Goal: Task Accomplishment & Management: Manage account settings

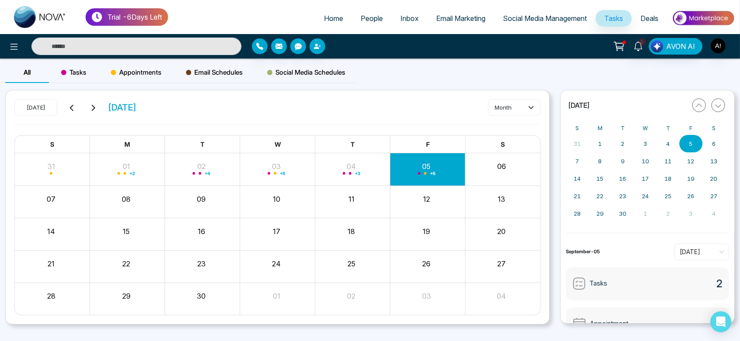
click at [336, 21] on span "Home" at bounding box center [333, 18] width 19 height 9
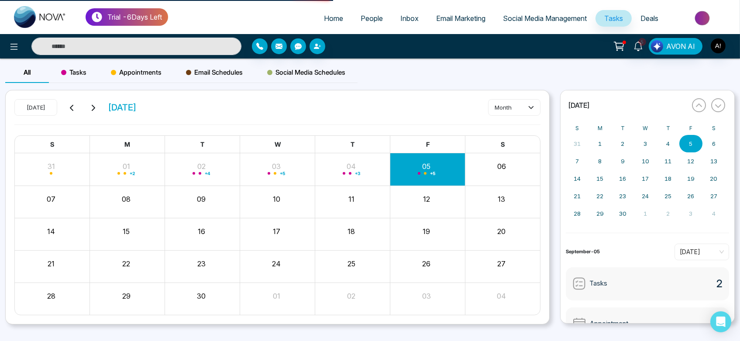
select select "*"
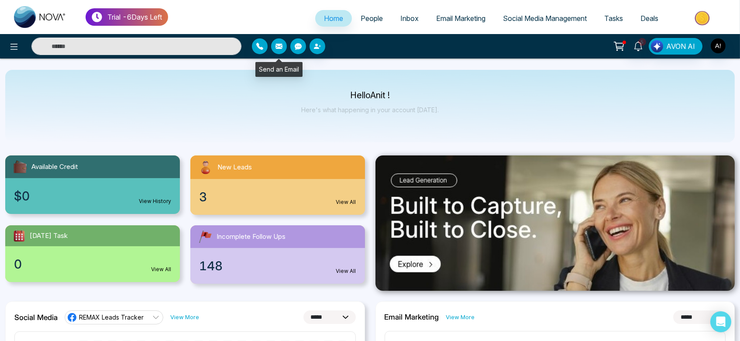
click at [272, 50] on button "button" at bounding box center [279, 46] width 16 height 16
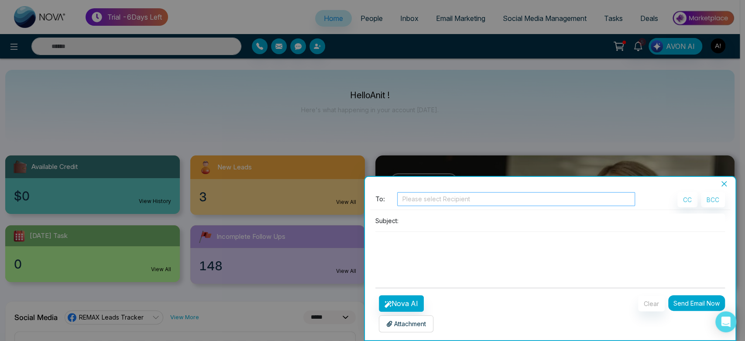
click at [417, 202] on div at bounding box center [516, 199] width 234 height 10
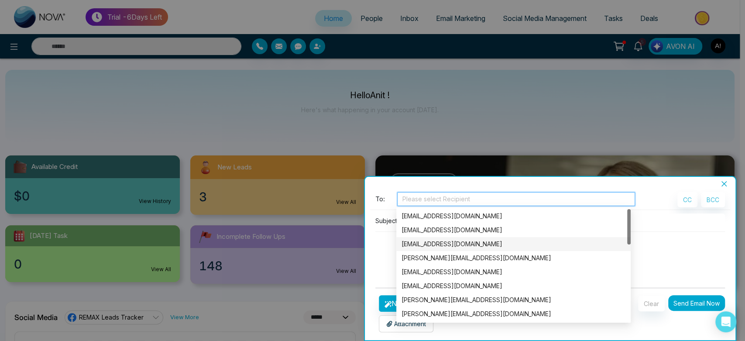
click at [433, 250] on div "[EMAIL_ADDRESS][DOMAIN_NAME]" at bounding box center [513, 244] width 234 height 14
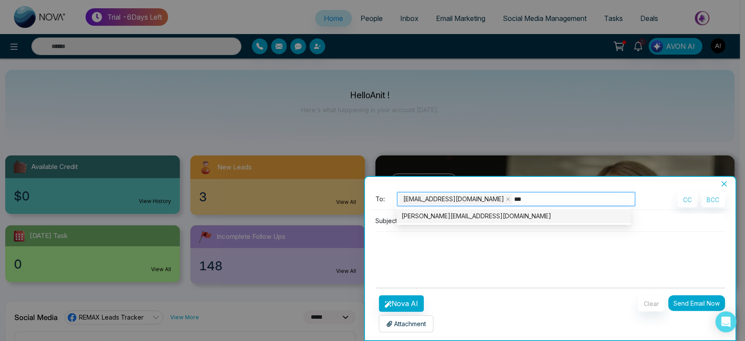
type input "****"
click at [518, 212] on div "[PERSON_NAME][EMAIL_ADDRESS][DOMAIN_NAME]" at bounding box center [514, 216] width 224 height 10
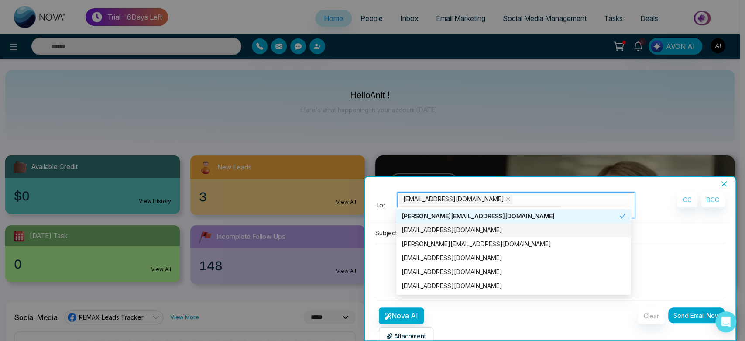
click at [670, 244] on textarea at bounding box center [550, 265] width 350 height 42
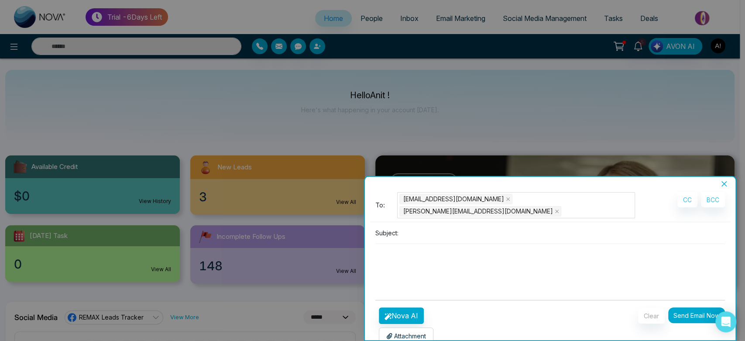
click at [416, 226] on input at bounding box center [563, 233] width 323 height 14
type input "********"
click at [399, 307] on button "Nova AI" at bounding box center [401, 315] width 45 height 17
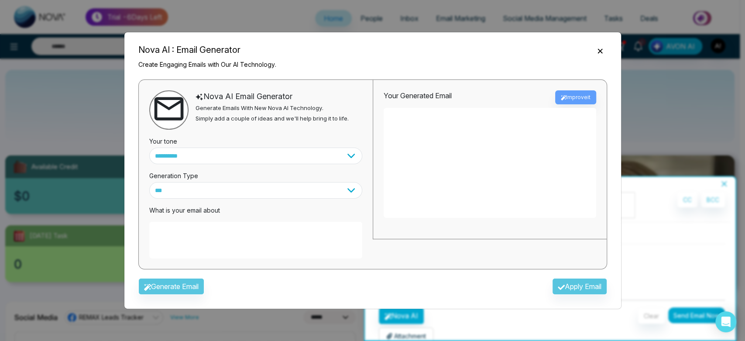
click at [244, 239] on textarea at bounding box center [255, 240] width 213 height 37
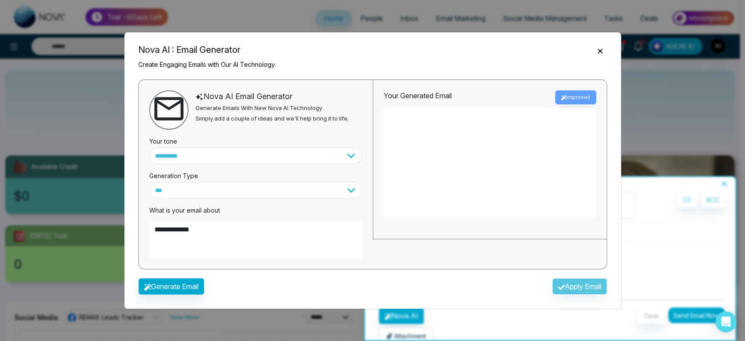
type textarea "**********"
click at [196, 284] on button "Generate Email" at bounding box center [171, 286] width 66 height 17
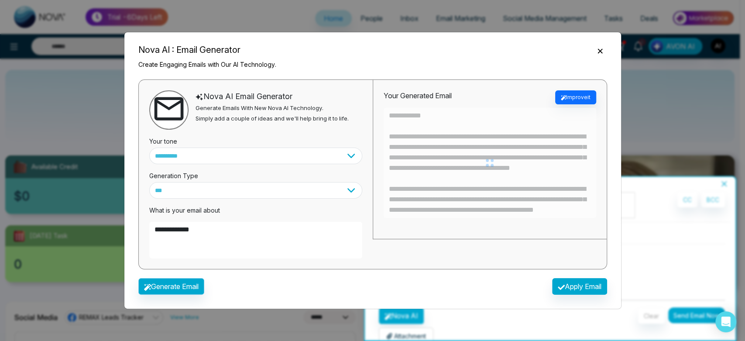
type textarea "**********"
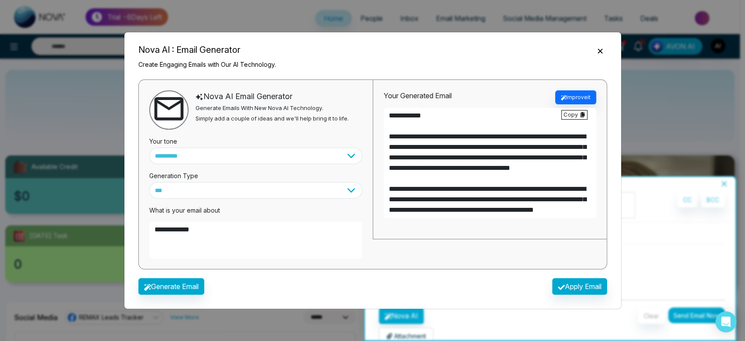
scroll to position [84, 0]
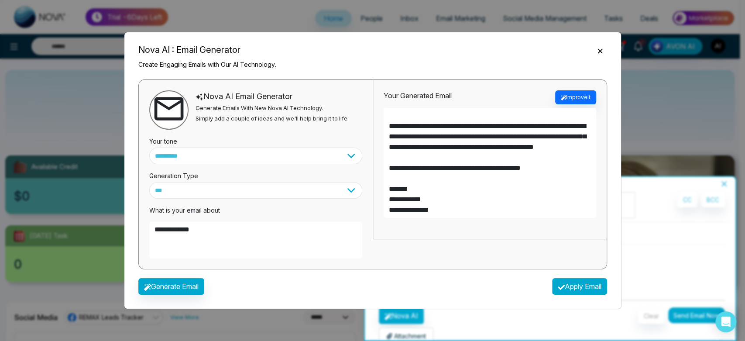
click at [574, 283] on button "Apply Email" at bounding box center [579, 286] width 55 height 17
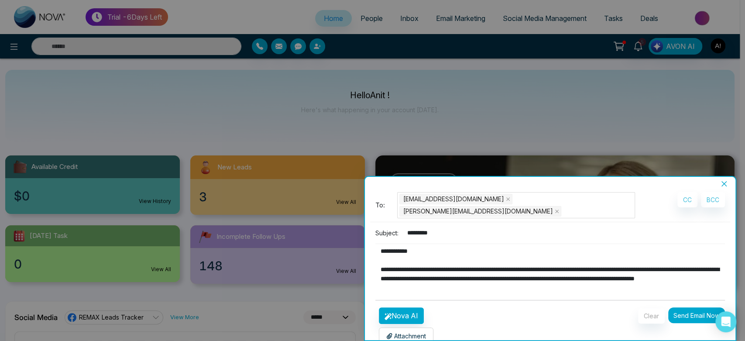
type textarea "**********"
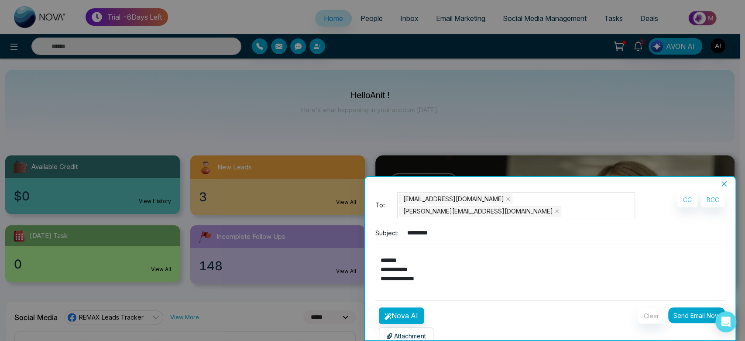
click at [422, 331] on p "Attachment" at bounding box center [406, 335] width 40 height 9
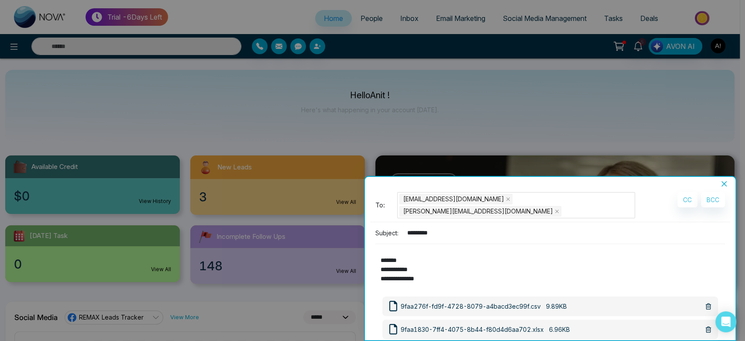
scroll to position [72, 0]
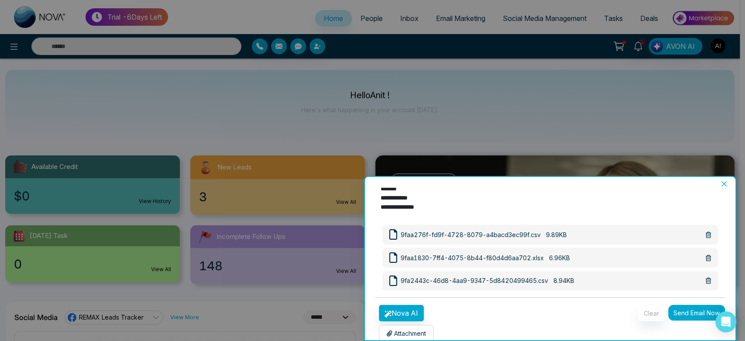
click at [706, 276] on span at bounding box center [708, 280] width 5 height 9
click at [693, 305] on button "Send Email Now" at bounding box center [696, 313] width 57 height 16
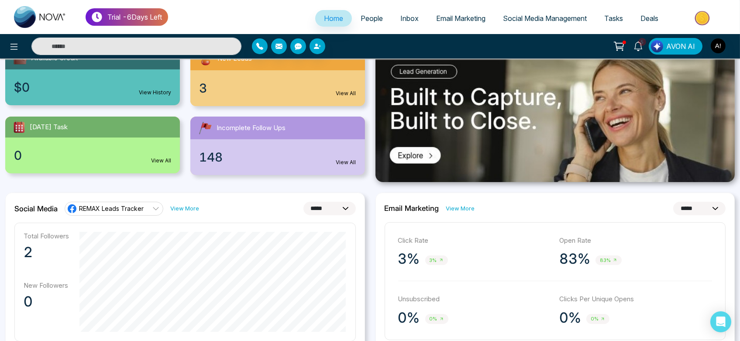
scroll to position [148, 0]
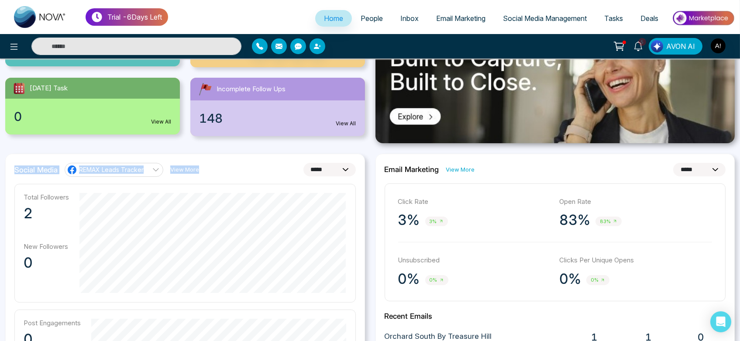
drag, startPoint x: 7, startPoint y: 173, endPoint x: 240, endPoint y: 172, distance: 233.5
click at [240, 172] on div "**********" at bounding box center [184, 170] width 341 height 14
click at [173, 168] on link "View More" at bounding box center [184, 169] width 29 height 8
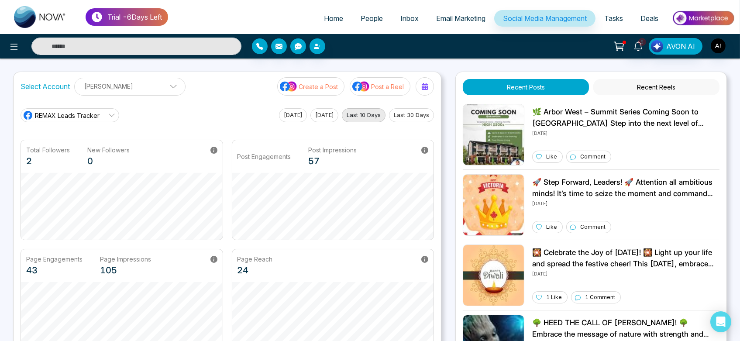
click at [296, 54] on div "5 AVON AI" at bounding box center [370, 46] width 740 height 17
click at [300, 46] on icon "button" at bounding box center [298, 46] width 7 height 7
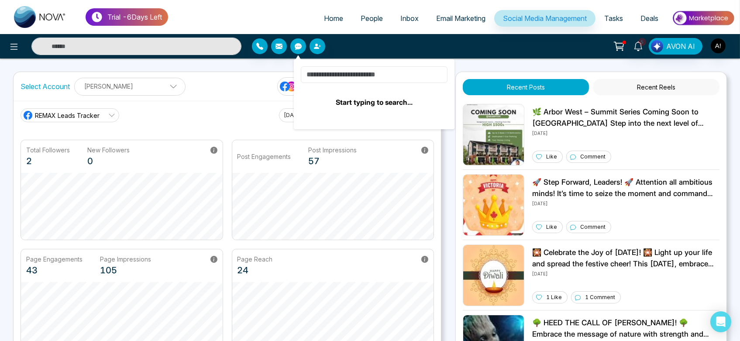
click at [370, 74] on input at bounding box center [374, 74] width 147 height 17
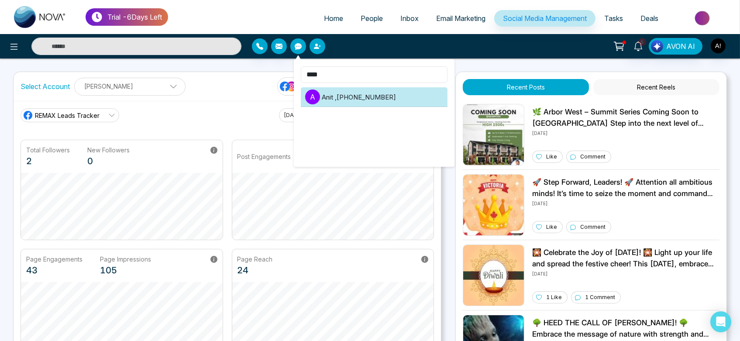
type input "****"
click at [381, 97] on li "A Anit , +919930053035" at bounding box center [374, 97] width 147 height 20
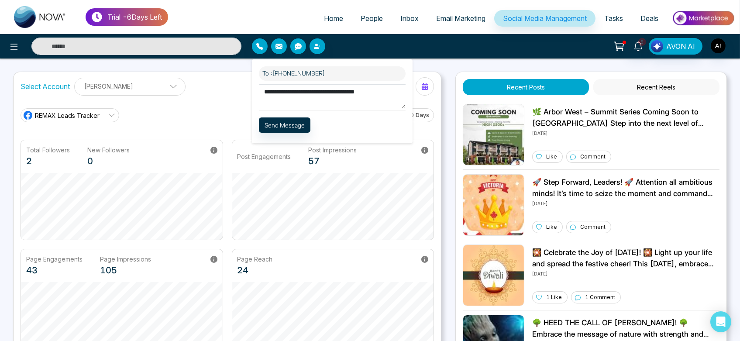
type textarea "**********"
click at [287, 126] on button "Send Message" at bounding box center [285, 124] width 52 height 15
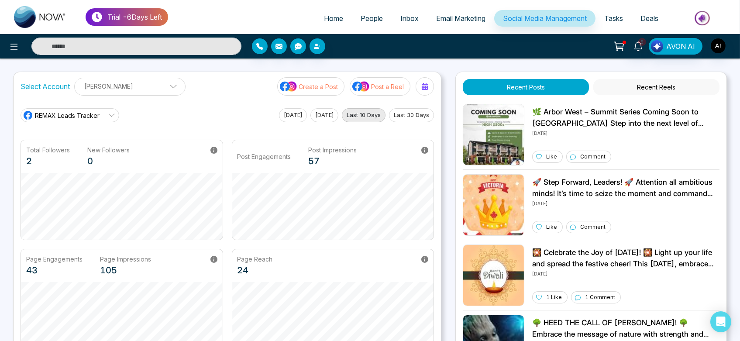
click at [103, 113] on link "REMAX Leads Tracker" at bounding box center [70, 115] width 99 height 14
click at [324, 12] on link "Home" at bounding box center [333, 18] width 37 height 17
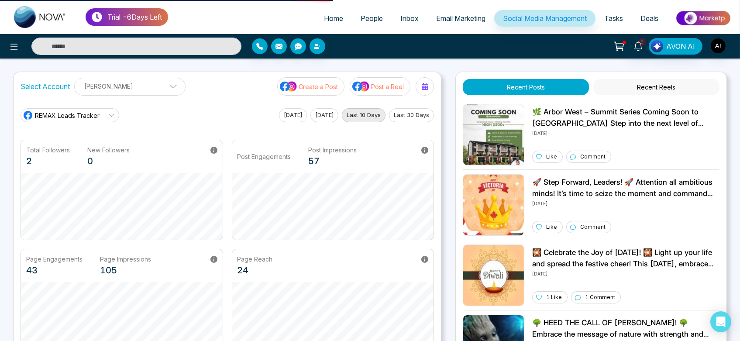
select select "*"
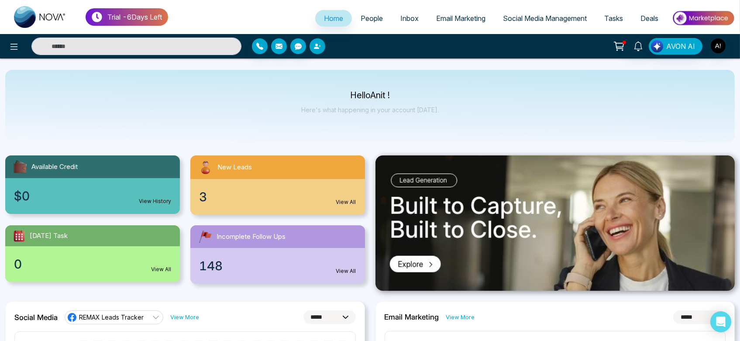
click at [316, 46] on icon "button" at bounding box center [317, 46] width 7 height 7
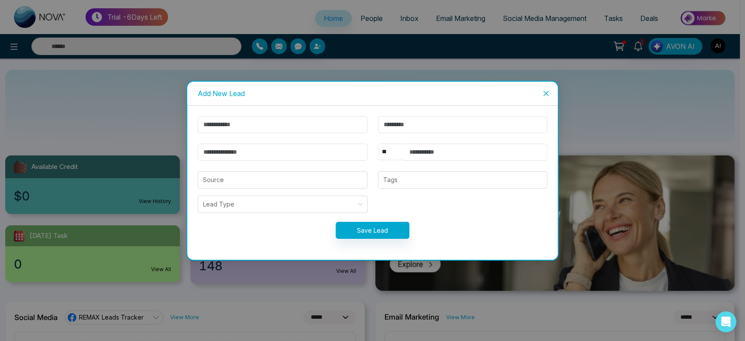
click at [540, 95] on span "Close" at bounding box center [546, 94] width 24 height 24
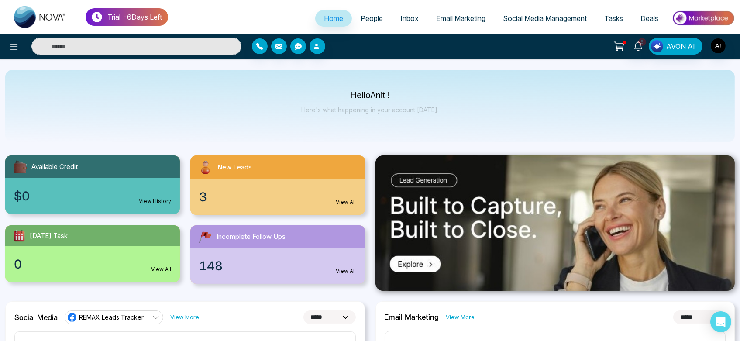
drag, startPoint x: 347, startPoint y: 91, endPoint x: 434, endPoint y: 113, distance: 89.1
click at [434, 113] on div "Hello Anit ! Here's what happening in your account today." at bounding box center [369, 106] width 729 height 72
click at [434, 113] on p "Here's what happening in your account [DATE]." at bounding box center [369, 109] width 137 height 7
click at [272, 140] on div "Hello Anit ! Here's what happening in your account today." at bounding box center [369, 106] width 729 height 72
click at [335, 193] on div "3 View All" at bounding box center [277, 197] width 175 height 36
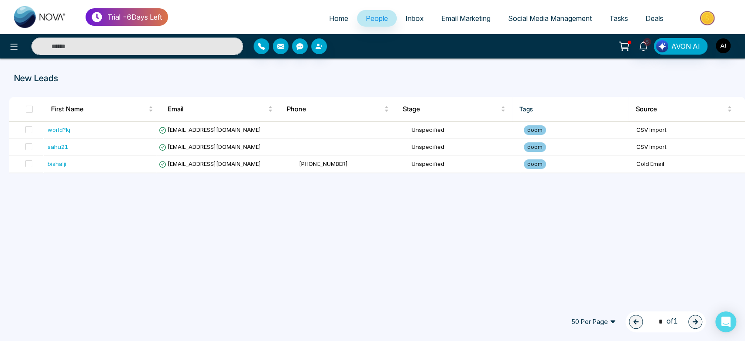
click at [340, 20] on span "Home" at bounding box center [338, 18] width 19 height 9
select select "*"
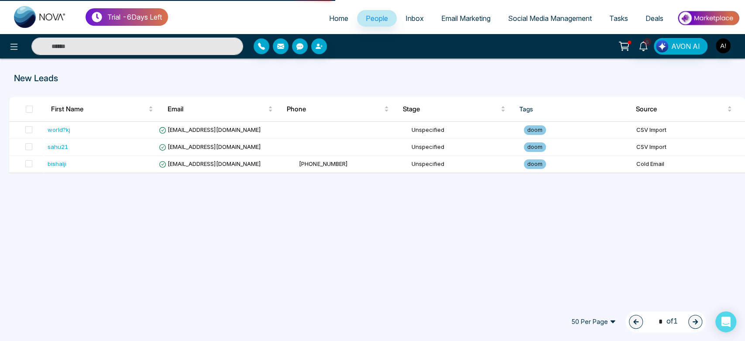
select select "*"
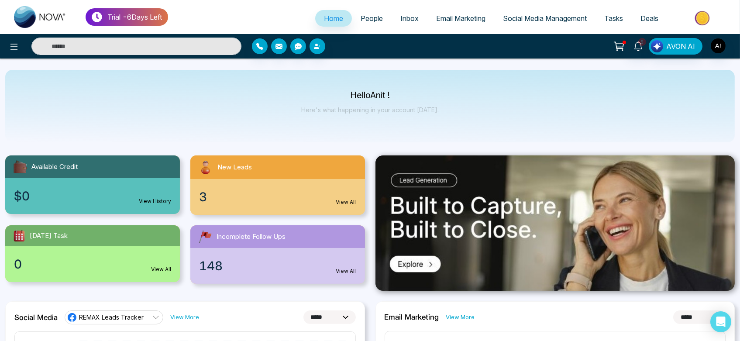
click at [371, 16] on span "People" at bounding box center [372, 18] width 22 height 9
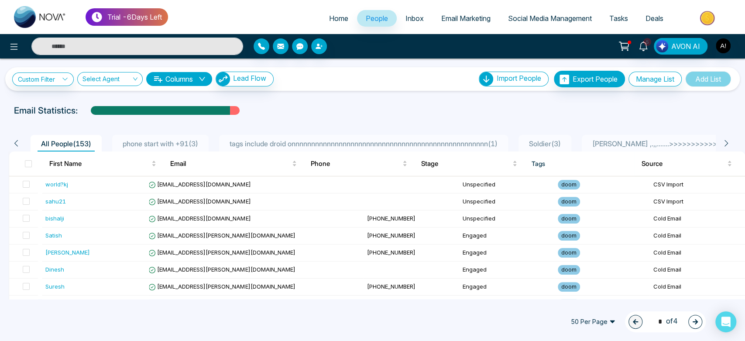
click at [329, 15] on span "Home" at bounding box center [338, 18] width 19 height 9
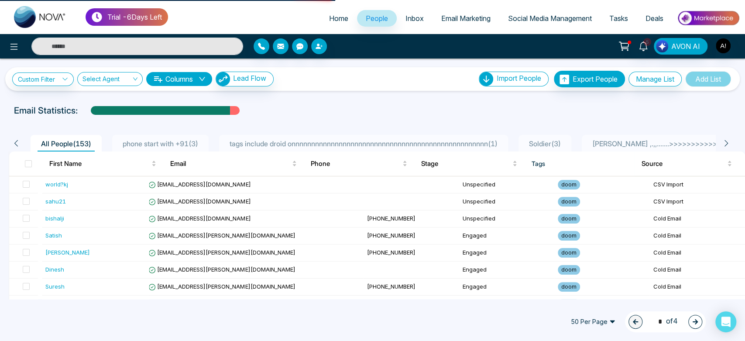
select select "*"
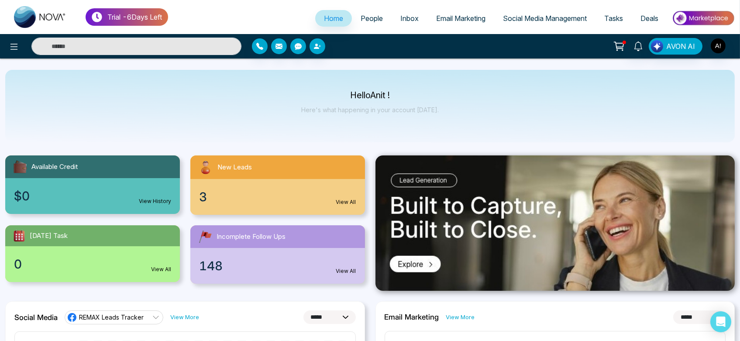
click at [316, 179] on div "3 View All" at bounding box center [277, 197] width 175 height 36
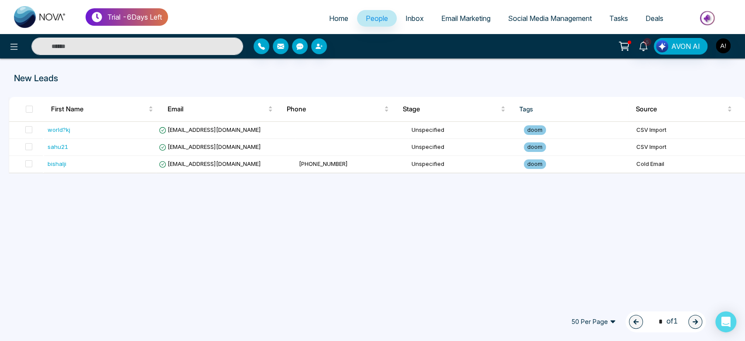
click at [333, 21] on span "Home" at bounding box center [338, 18] width 19 height 9
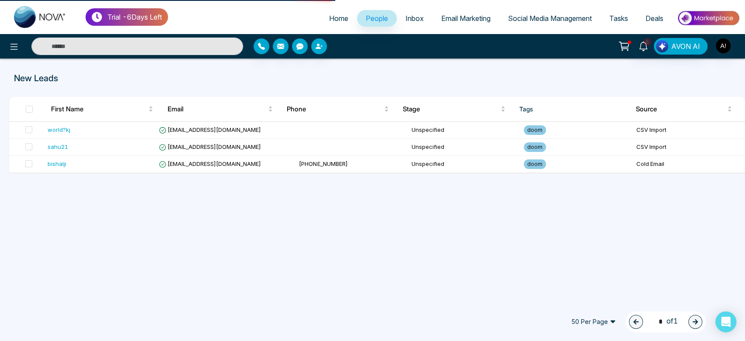
select select "*"
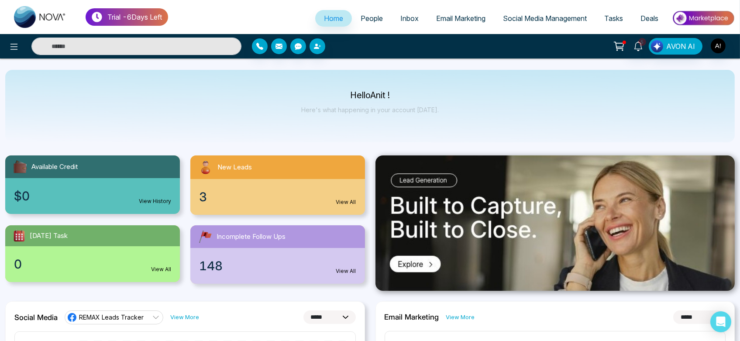
click at [119, 201] on div "$0 View History" at bounding box center [92, 196] width 175 height 36
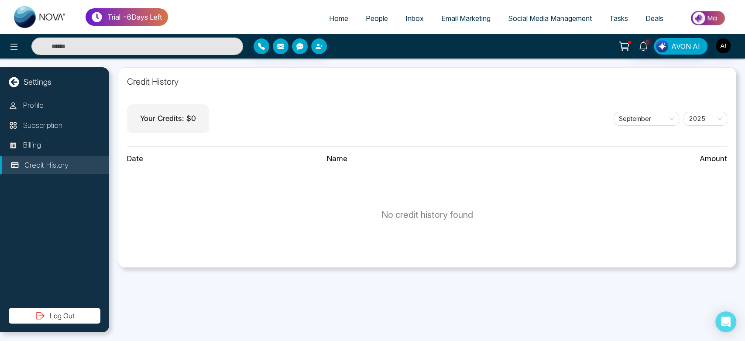
click at [334, 20] on span "Home" at bounding box center [338, 18] width 19 height 9
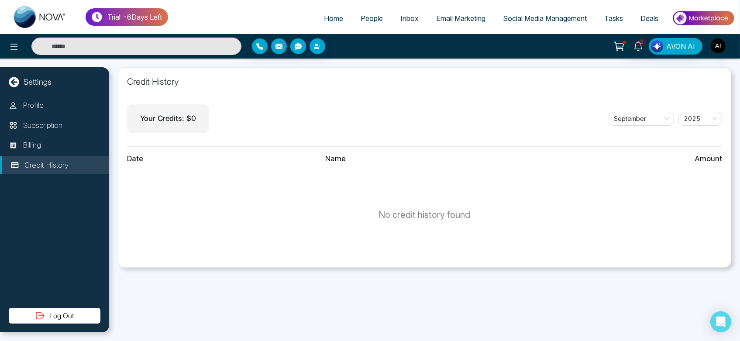
select select "*"
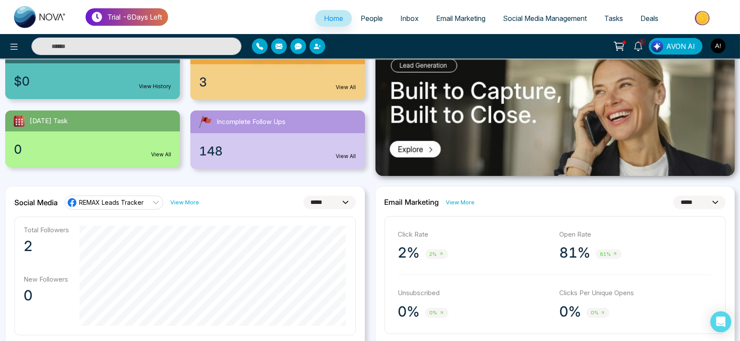
scroll to position [117, 0]
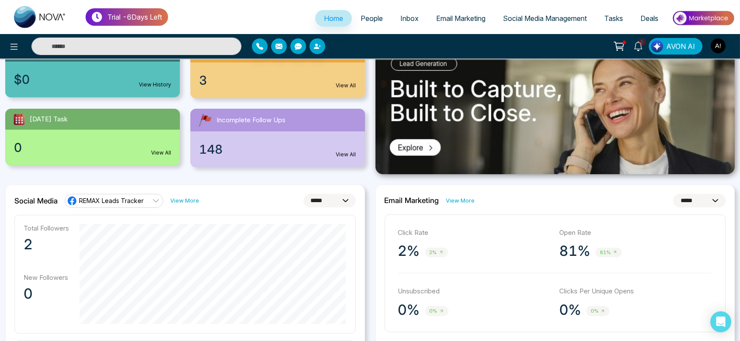
click at [165, 144] on div "0 View All" at bounding box center [92, 148] width 175 height 36
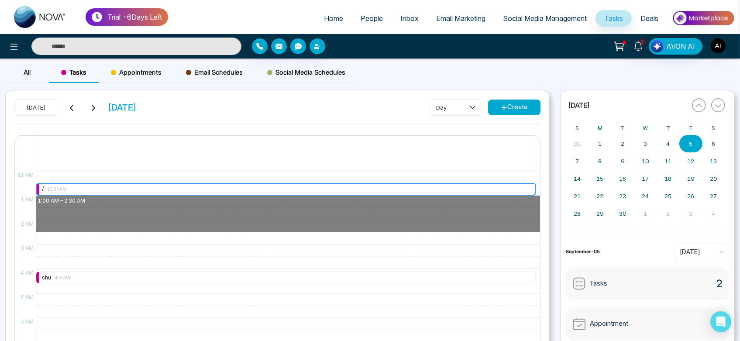
drag, startPoint x: 216, startPoint y: 184, endPoint x: 214, endPoint y: 222, distance: 38.5
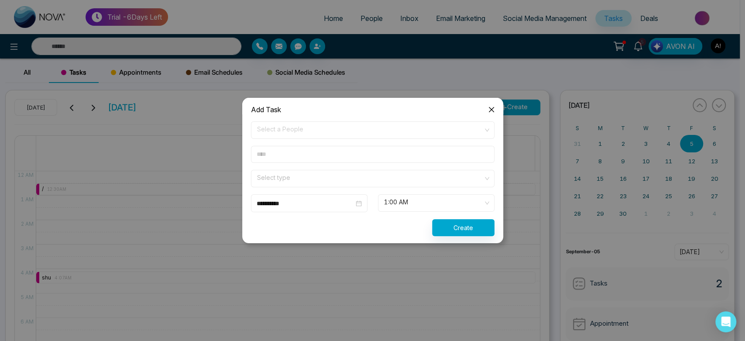
click at [491, 115] on span "Close" at bounding box center [492, 110] width 24 height 24
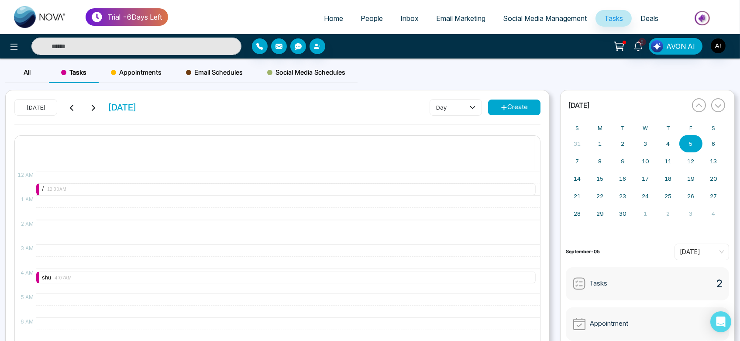
click at [330, 23] on link "Home" at bounding box center [333, 18] width 37 height 17
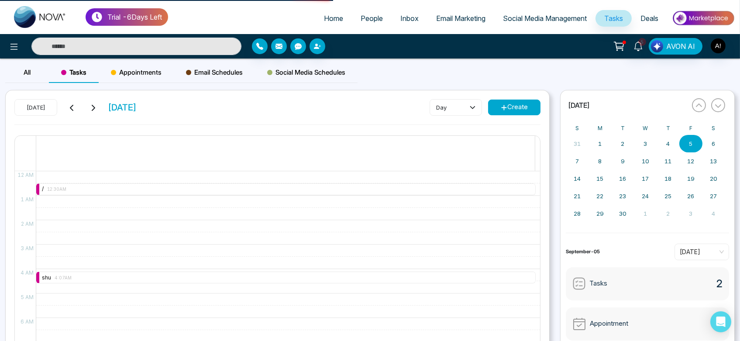
select select "*"
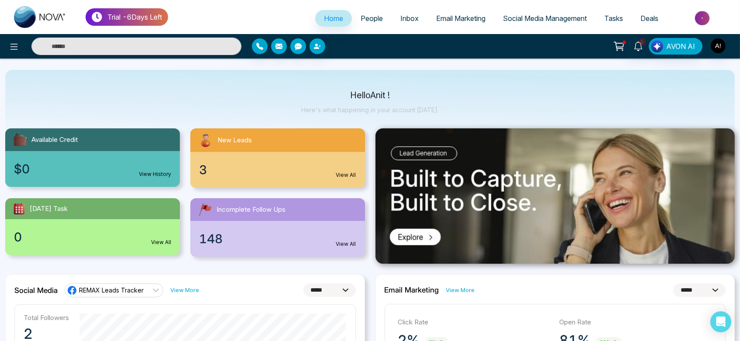
scroll to position [10, 0]
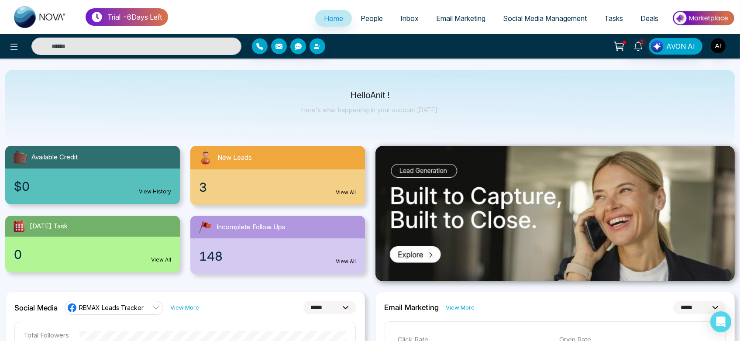
click at [427, 202] on img at bounding box center [555, 213] width 360 height 135
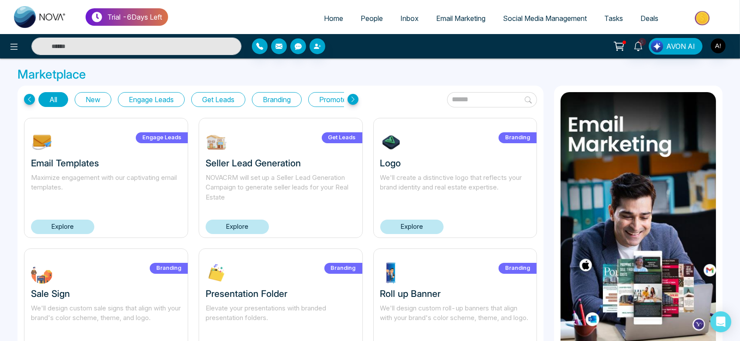
click at [328, 17] on span "Home" at bounding box center [333, 18] width 19 height 9
select select "*"
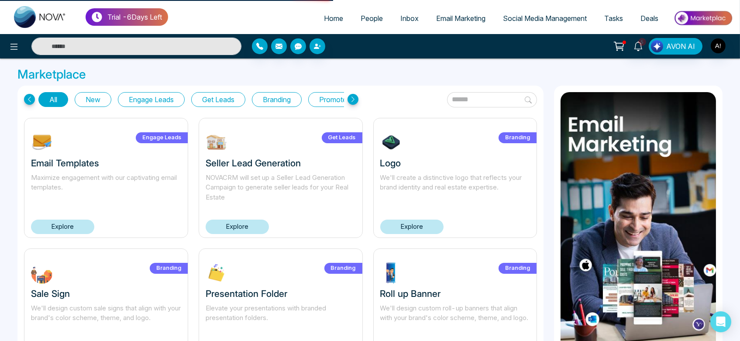
select select "*"
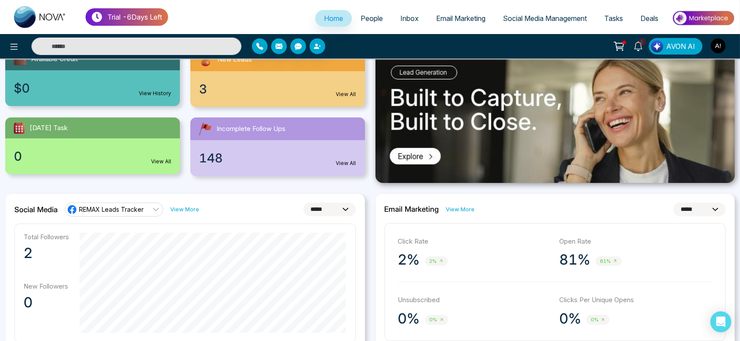
scroll to position [108, 0]
click at [329, 212] on select "**********" at bounding box center [329, 209] width 52 height 14
click at [303, 202] on select "**********" at bounding box center [329, 209] width 52 height 14
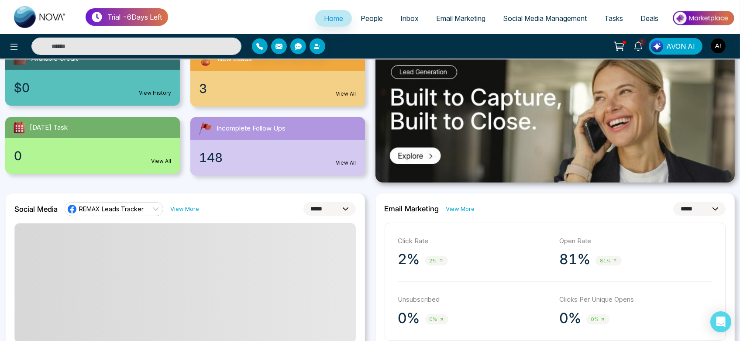
click at [327, 209] on select "**********" at bounding box center [329, 209] width 52 height 14
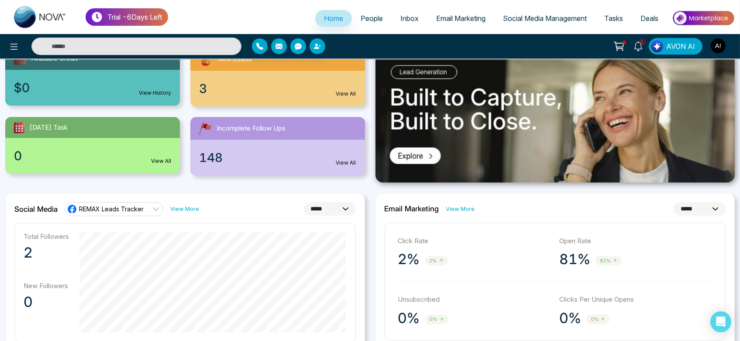
select select "*"
click at [303, 202] on select "**********" at bounding box center [329, 209] width 52 height 14
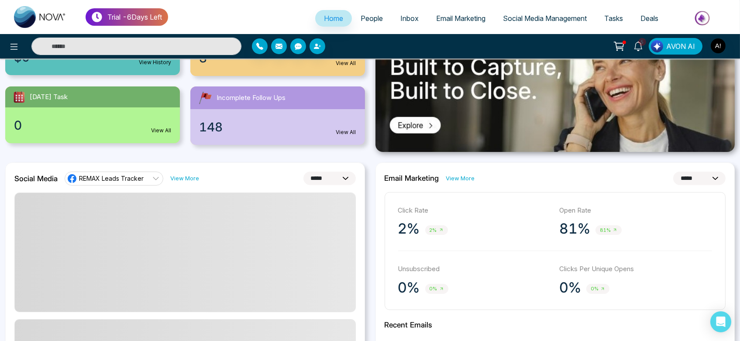
scroll to position [140, 0]
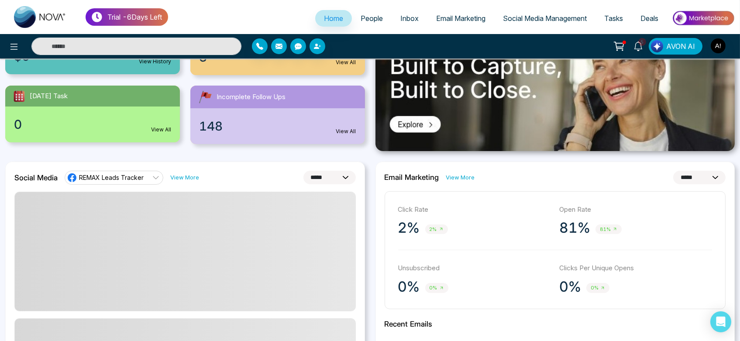
click at [340, 174] on select "**********" at bounding box center [329, 178] width 52 height 14
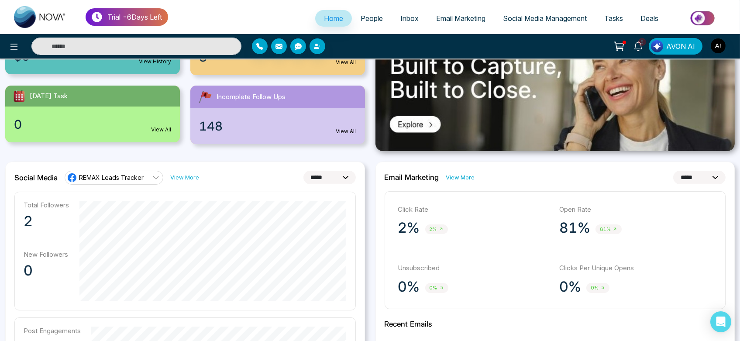
click at [552, 180] on div "**********" at bounding box center [555, 178] width 341 height 14
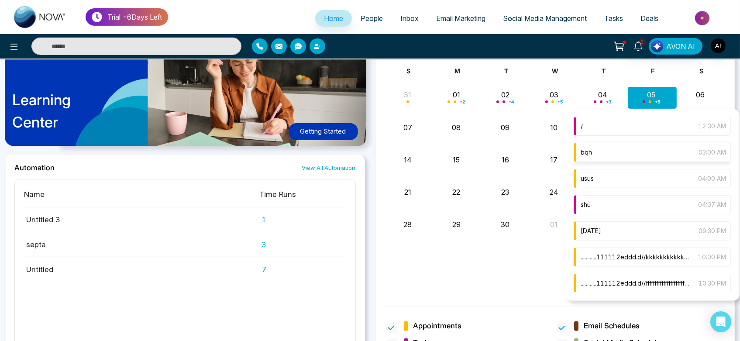
scroll to position [697, 0]
click at [662, 279] on span "............111112eddd.d//ffffffffffffffffffffffjkwswsdbefbbwkkkkkkkkkkkkkkkkkk…" at bounding box center [635, 283] width 109 height 10
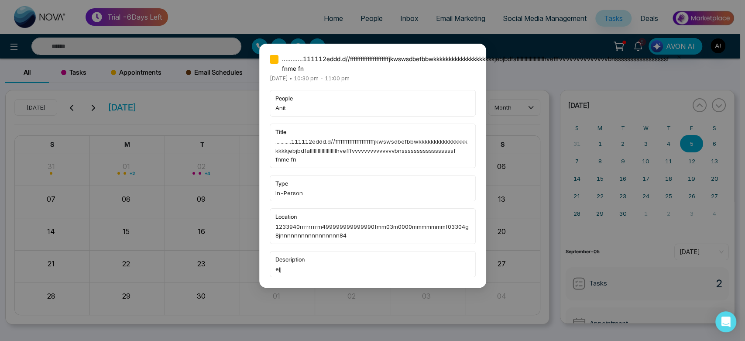
click at [534, 91] on div "............111112eddd.d//ffffffffffffffffffffffjkwswsdbefbbwkkkkkkkkkkkkkkkkkk…" at bounding box center [372, 170] width 745 height 341
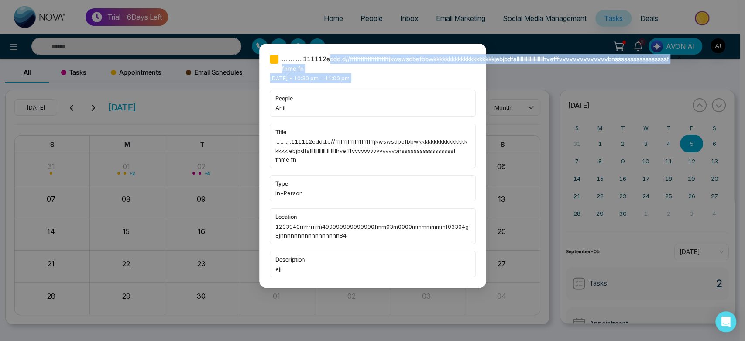
drag, startPoint x: 196, startPoint y: 89, endPoint x: 326, endPoint y: 13, distance: 150.4
click at [326, 13] on div "............111112eddd.d//ffffffffffffffffffffffjkwswsdbefbbwkkkkkkkkkkkkkkkkkk…" at bounding box center [372, 170] width 745 height 341
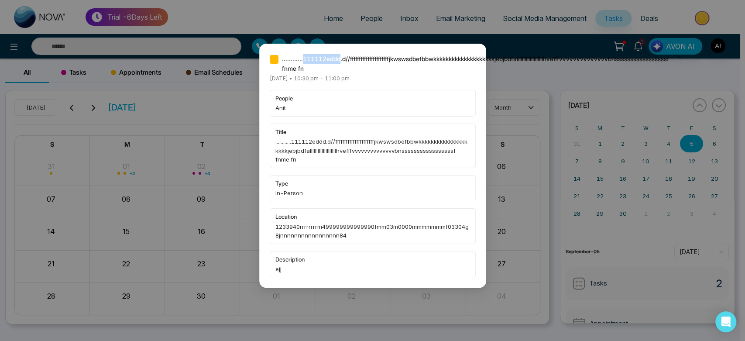
click at [326, 13] on div "............111112eddd.d//ffffffffffffffffffffffjkwswsdbefbbwkkkkkkkkkkkkkkkkkk…" at bounding box center [372, 170] width 745 height 341
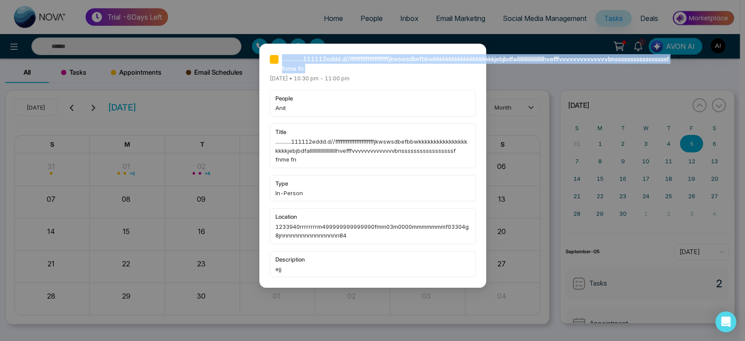
click at [326, 13] on div "............111112eddd.d//ffffffffffffffffffffffjkwswsdbefbbwkkkkkkkkkkkkkkkkkk…" at bounding box center [372, 170] width 745 height 341
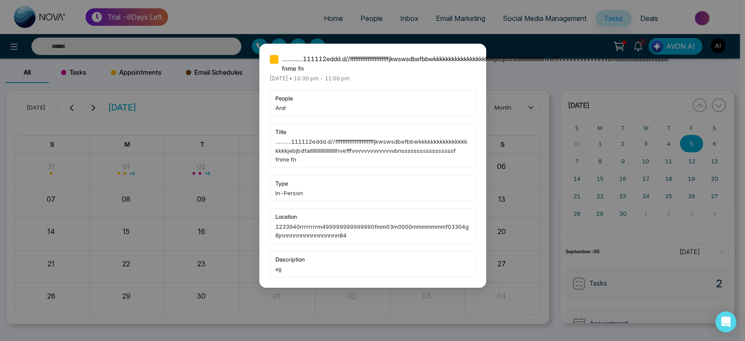
click at [209, 147] on div "............111112eddd.d//ffffffffffffffffffffffjkwswsdbefbbwkkkkkkkkkkkkkkkkkk…" at bounding box center [372, 170] width 745 height 341
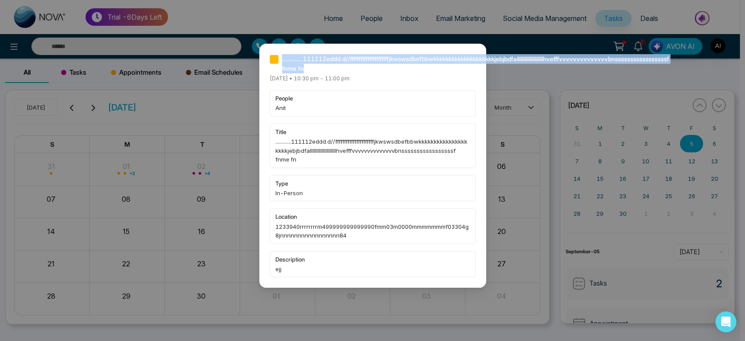
drag, startPoint x: 282, startPoint y: 54, endPoint x: 559, endPoint y: 70, distance: 276.7
click at [559, 70] on span "............111112eddd.d//ffffffffffffffffffffffjkwswsdbefbbwkkkkkkkkkkkkkkkkkk…" at bounding box center [475, 63] width 387 height 19
drag, startPoint x: 298, startPoint y: 57, endPoint x: 321, endPoint y: 69, distance: 26.2
click at [321, 69] on span "............111112eddd.d//ffffffffffffffffffffffjkwswsdbefbbwkkkkkkkkkkkkkkkkkk…" at bounding box center [475, 63] width 387 height 19
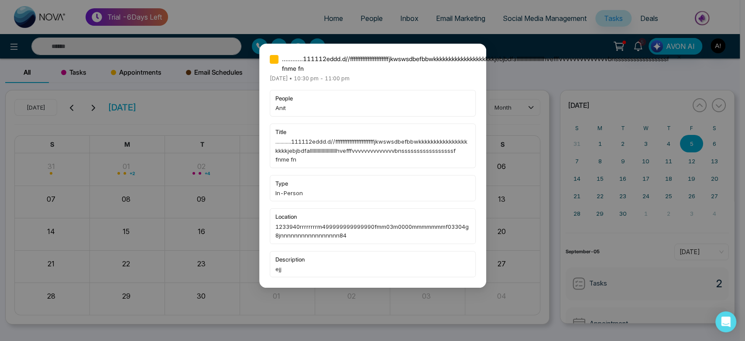
click at [392, 73] on div "............111112eddd.d//ffffffffffffffffffffffjkwswsdbefbbwkkkkkkkkkkkkkkkkkk…" at bounding box center [373, 165] width 206 height 223
click at [210, 163] on div "............111112eddd.d//ffffffffffffffffffffffjkwswsdbefbbwkkkkkkkkkkkkkkkkkk…" at bounding box center [372, 170] width 745 height 341
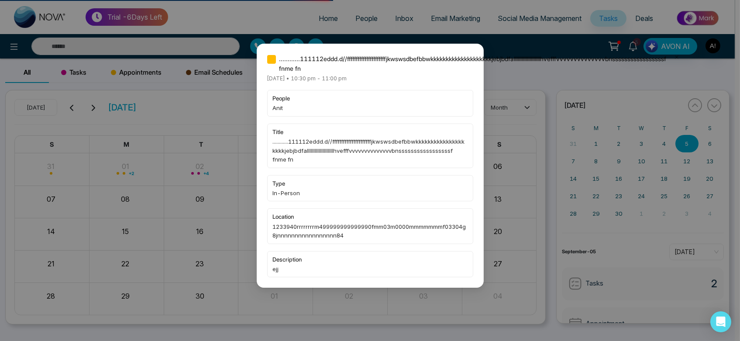
select select "*"
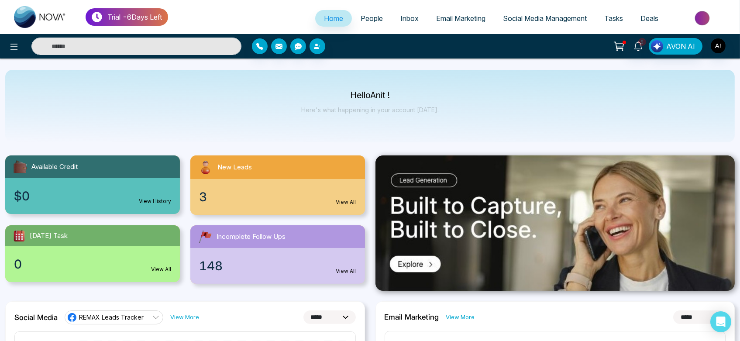
click at [105, 49] on input "text" at bounding box center [136, 46] width 210 height 17
type input "****"
click at [115, 45] on input "****" at bounding box center [136, 46] width 210 height 17
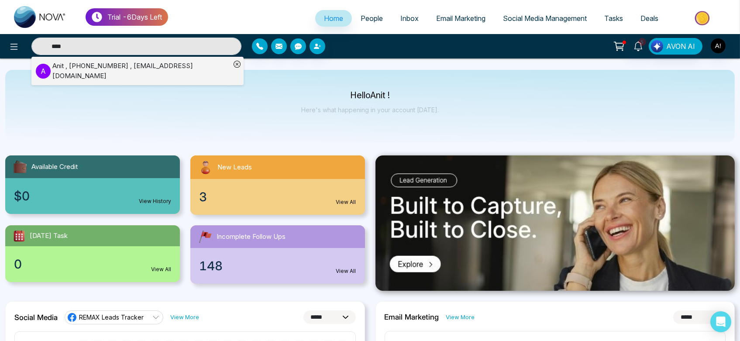
click at [218, 98] on div "Hello Anit ! Here's what happening in your account today." at bounding box center [369, 106] width 729 height 72
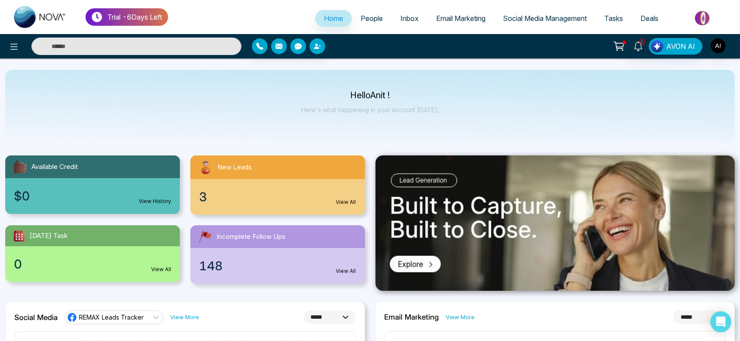
click at [118, 47] on input "text" at bounding box center [136, 46] width 210 height 17
click at [211, 104] on div "Hello Anit ! Here's what happening in your account today." at bounding box center [369, 106] width 729 height 72
click at [111, 39] on input "text" at bounding box center [136, 46] width 210 height 17
click at [225, 100] on div "Hello Anit ! Here's what happening in your account today." at bounding box center [369, 106] width 729 height 72
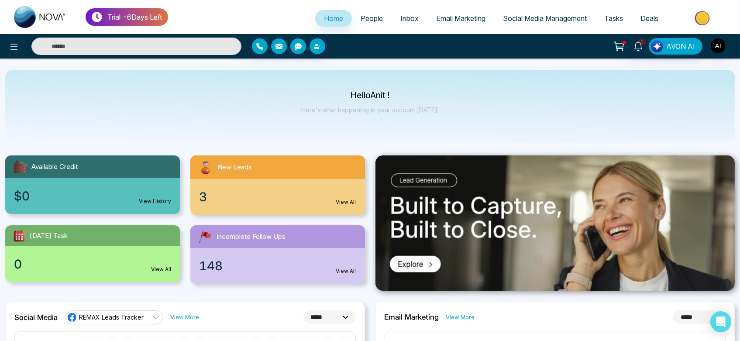
type input "****"
click at [644, 48] on link "5" at bounding box center [638, 45] width 21 height 15
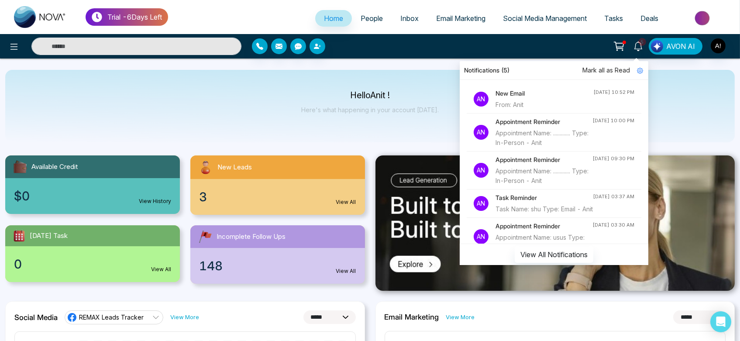
click at [515, 90] on h4 "New Email" at bounding box center [544, 94] width 98 height 10
type input "****"
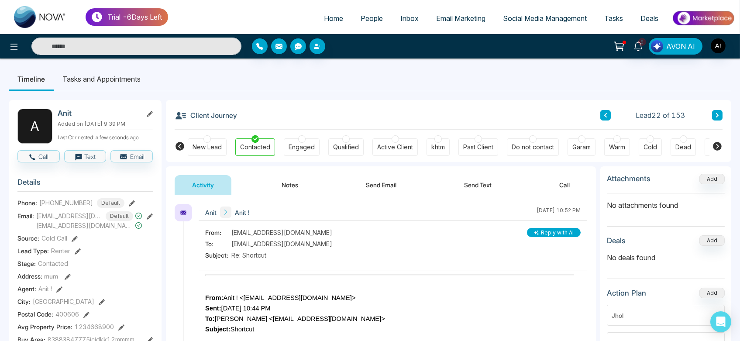
click at [324, 21] on span "Home" at bounding box center [333, 18] width 19 height 9
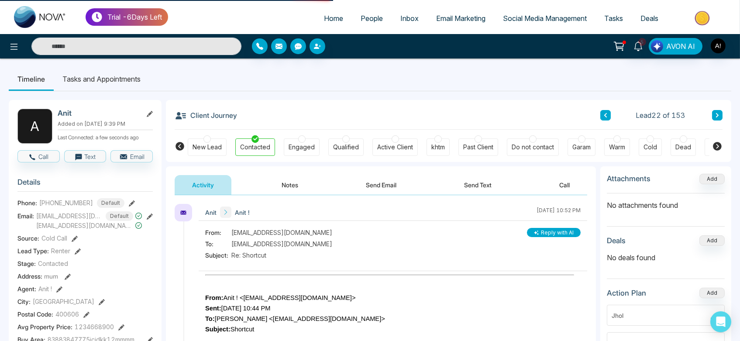
select select "*"
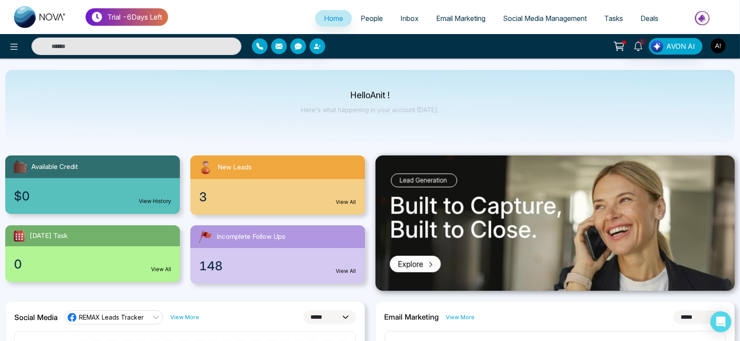
click at [724, 47] on img "button" at bounding box center [718, 45] width 15 height 15
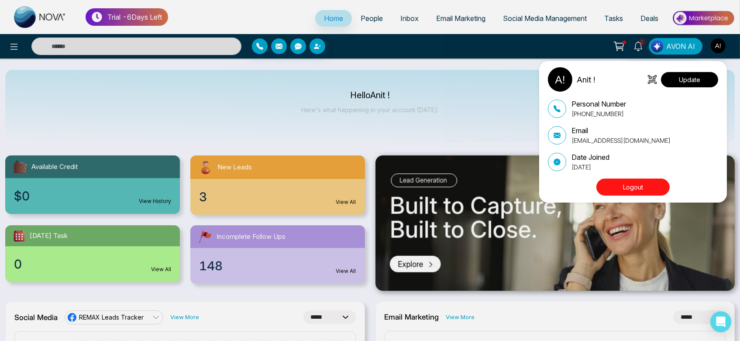
drag, startPoint x: 719, startPoint y: 72, endPoint x: 678, endPoint y: 84, distance: 42.3
click at [678, 84] on div "Anit ! Update Personal Number +919930053035 Email anit@mmnovatech.com Date Join…" at bounding box center [635, 131] width 175 height 129
click at [678, 84] on button "Update" at bounding box center [689, 79] width 57 height 15
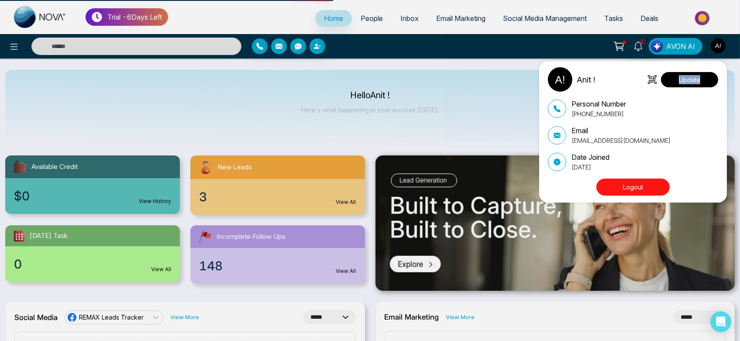
select select
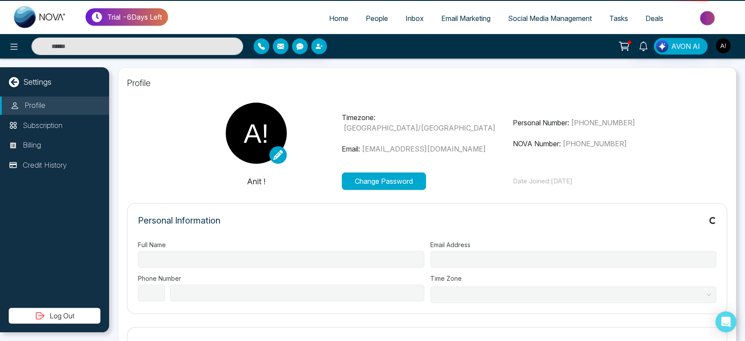
type input "******"
type input "**********"
select select "***"
type input "**********"
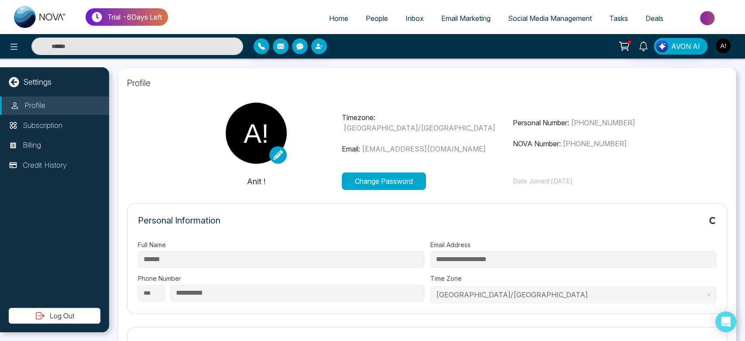
click at [396, 181] on button "Change Password" at bounding box center [384, 180] width 84 height 17
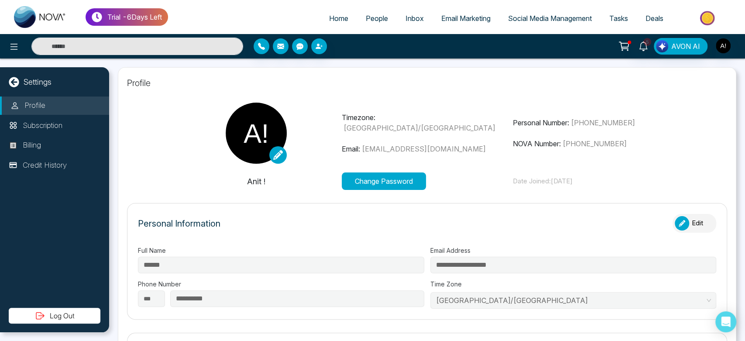
type input "*********"
type input "**********"
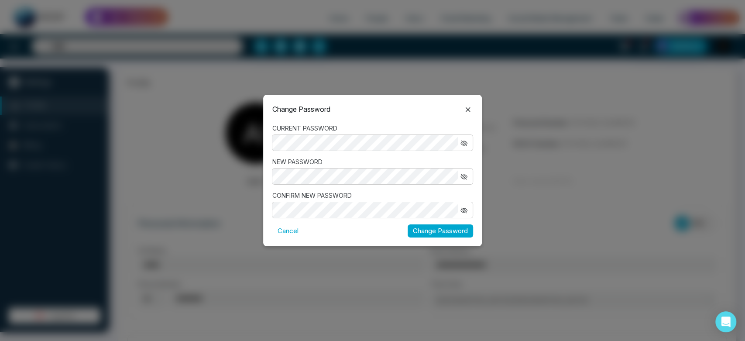
click at [461, 230] on button "Change Password" at bounding box center [440, 231] width 65 height 14
click at [463, 209] on icon "button" at bounding box center [463, 210] width 7 height 7
click at [463, 178] on icon "button" at bounding box center [463, 176] width 3 height 3
click at [464, 140] on icon "button" at bounding box center [463, 143] width 7 height 7
click at [455, 234] on button "Change Password" at bounding box center [440, 231] width 65 height 14
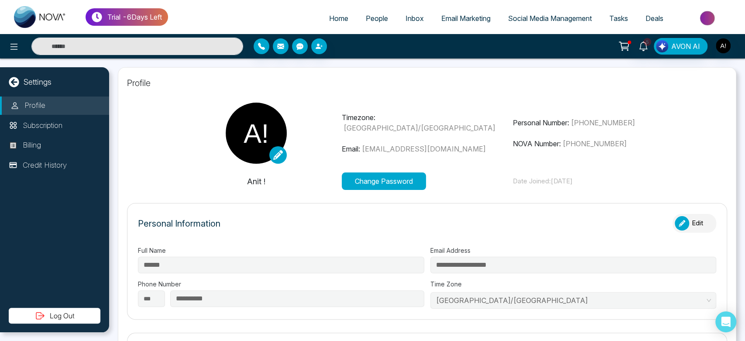
click at [34, 320] on button "Log Out" at bounding box center [55, 316] width 92 height 16
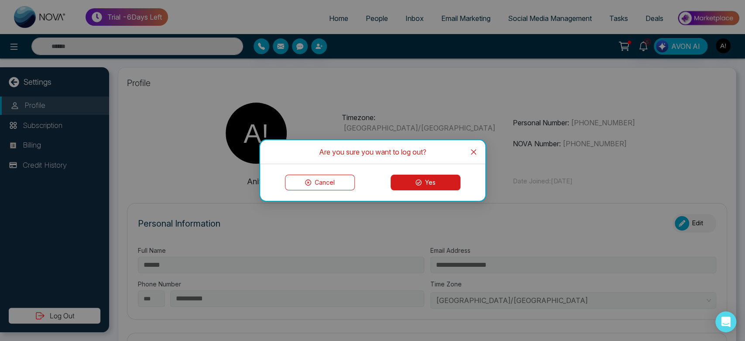
click at [419, 180] on icon at bounding box center [419, 182] width 6 height 6
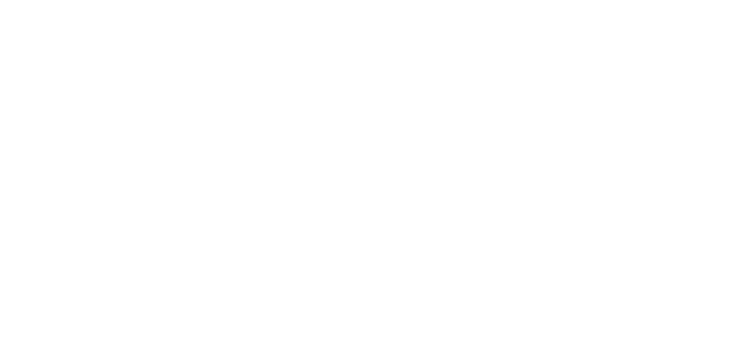
select select "*"
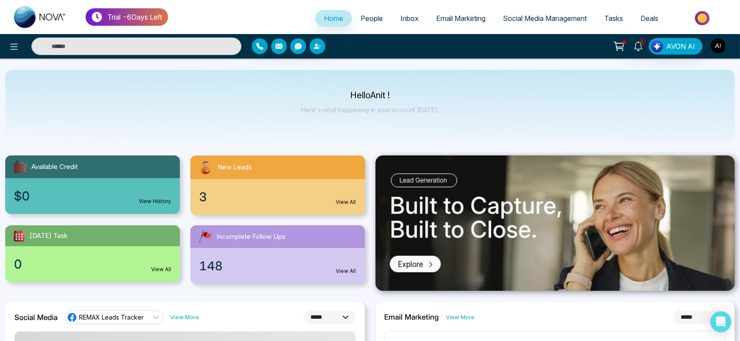
click at [719, 44] on img "button" at bounding box center [718, 45] width 15 height 15
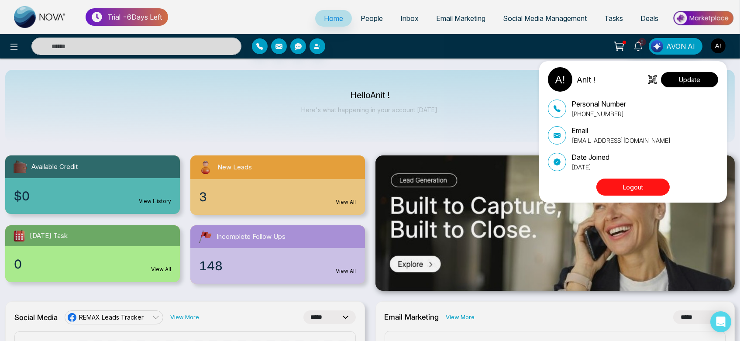
click at [687, 82] on button "Update" at bounding box center [689, 79] width 57 height 15
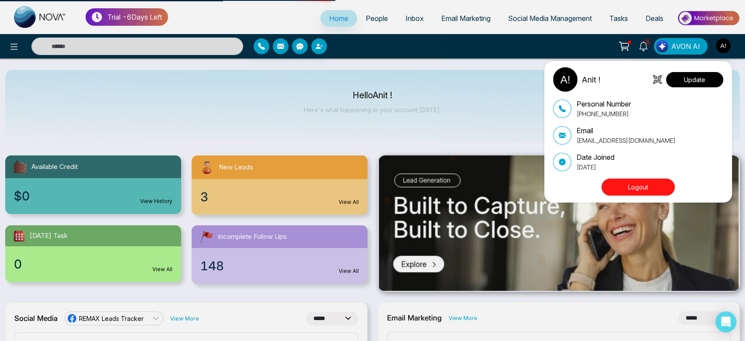
select select
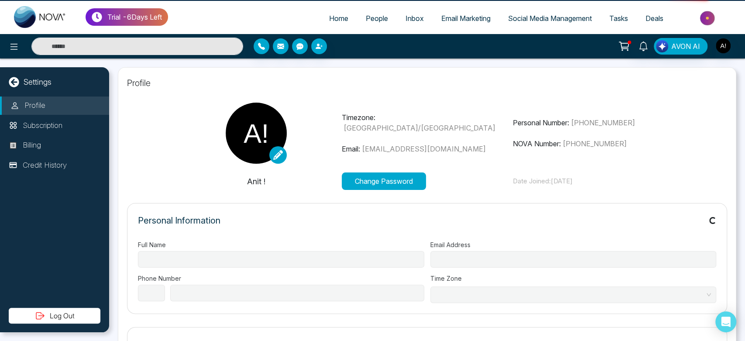
type input "******"
type input "**********"
select select "***"
type input "**********"
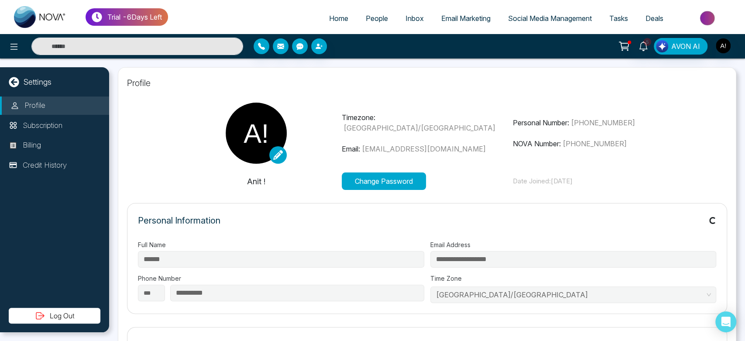
click at [367, 181] on button "Change Password" at bounding box center [384, 180] width 84 height 17
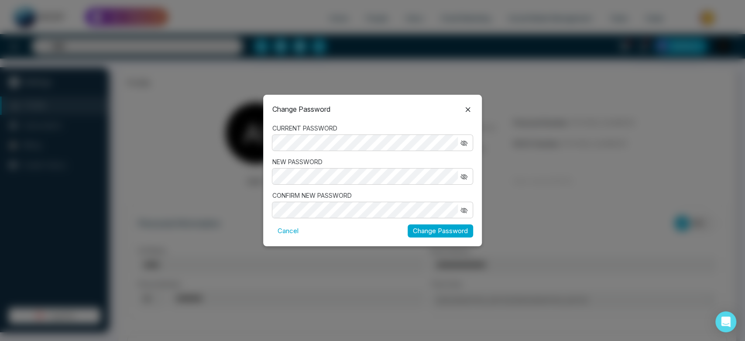
type input "*********"
type input "**********"
click at [464, 207] on icon "button" at bounding box center [463, 210] width 7 height 7
click at [465, 175] on icon "button" at bounding box center [465, 177] width 5 height 4
click at [465, 141] on icon "button" at bounding box center [465, 143] width 5 height 4
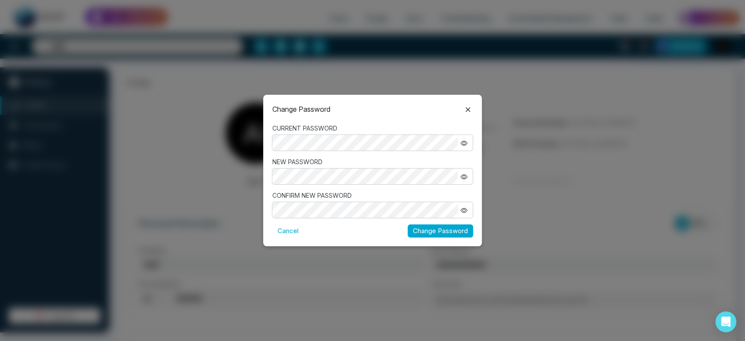
click at [447, 231] on button "Change Password" at bounding box center [440, 231] width 65 height 14
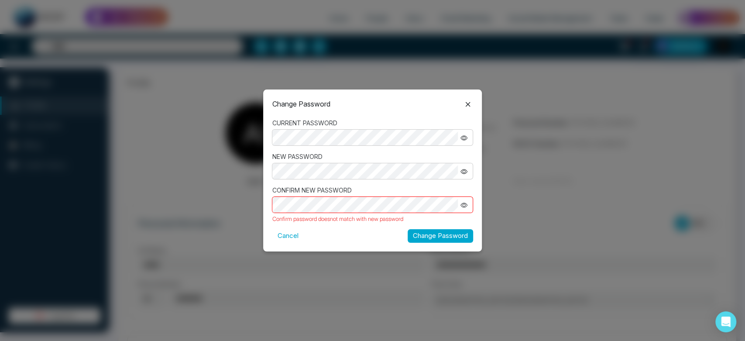
click at [408, 229] on button "Change Password" at bounding box center [440, 236] width 65 height 14
click at [440, 236] on button "Change Password" at bounding box center [440, 236] width 65 height 14
click at [439, 237] on button "Change Password" at bounding box center [440, 236] width 65 height 14
drag, startPoint x: 429, startPoint y: 240, endPoint x: 440, endPoint y: 236, distance: 12.3
click at [440, 236] on button "Change Password" at bounding box center [440, 236] width 65 height 14
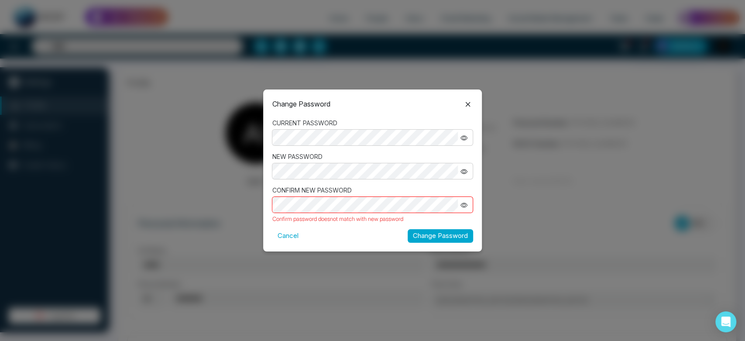
click at [440, 236] on button "Change Password" at bounding box center [440, 236] width 65 height 14
click at [412, 233] on button "Change Password" at bounding box center [440, 236] width 65 height 14
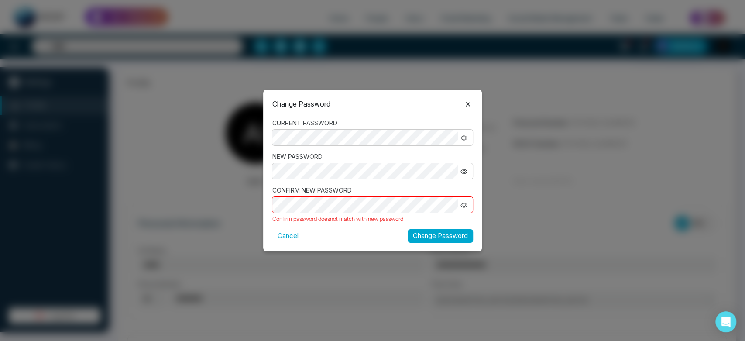
click at [445, 238] on button "Change Password" at bounding box center [440, 236] width 65 height 14
click at [433, 240] on button "Change Password" at bounding box center [440, 236] width 65 height 14
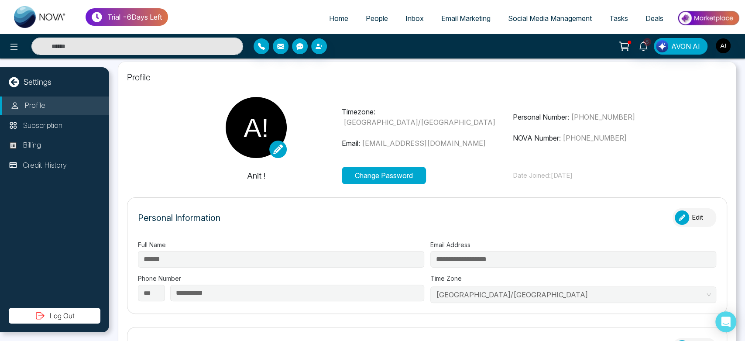
scroll to position [16, 0]
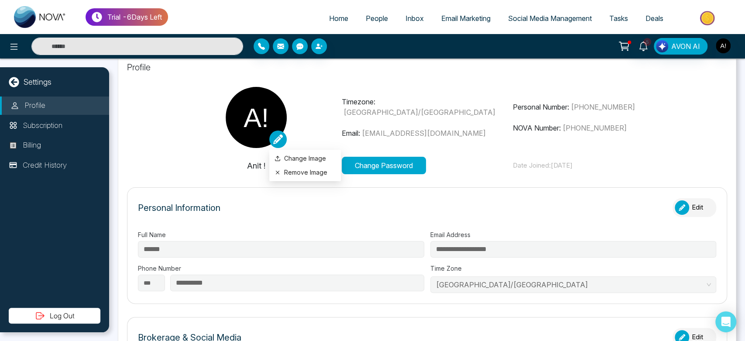
click at [279, 142] on icon at bounding box center [278, 139] width 10 height 10
click at [297, 174] on button "Remove Image" at bounding box center [305, 173] width 61 height 10
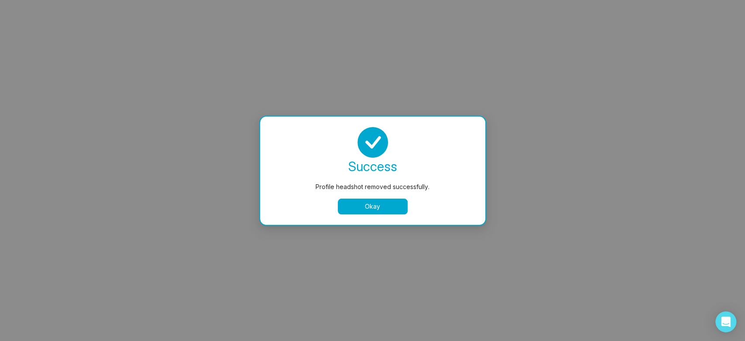
select select
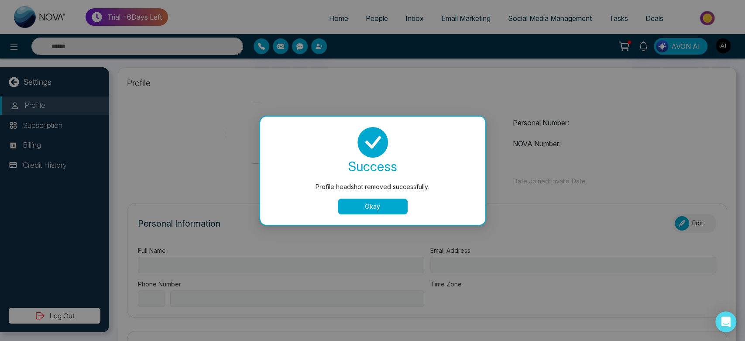
type input "******"
type input "**********"
select select "***"
type input "**********"
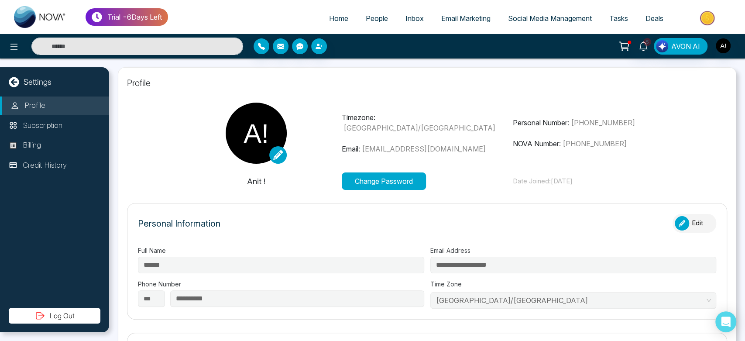
type input "*********"
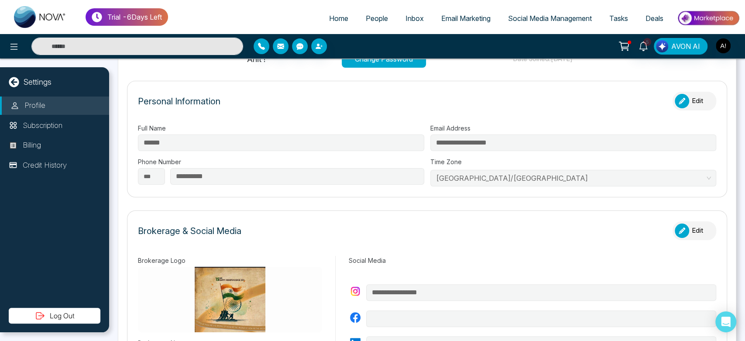
scroll to position [133, 0]
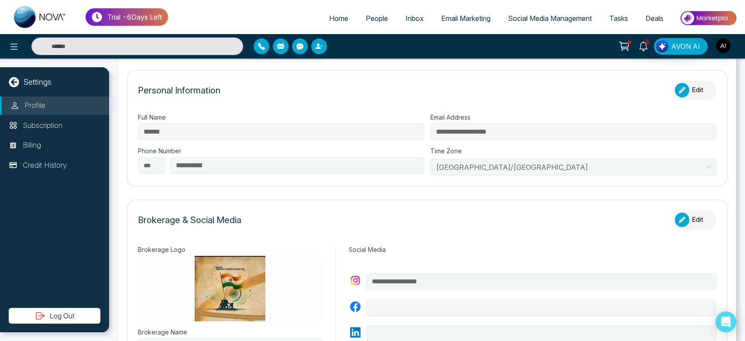
click at [684, 86] on button "Edit" at bounding box center [695, 90] width 44 height 19
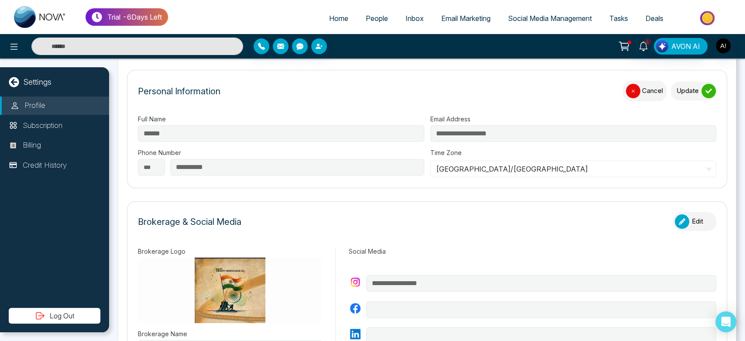
click at [694, 86] on button "Update" at bounding box center [693, 91] width 45 height 19
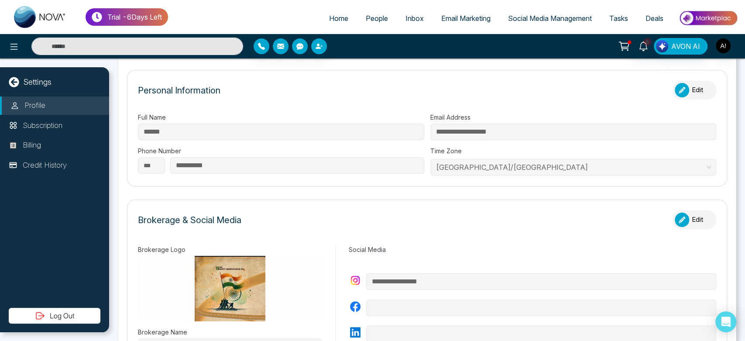
scroll to position [267, 0]
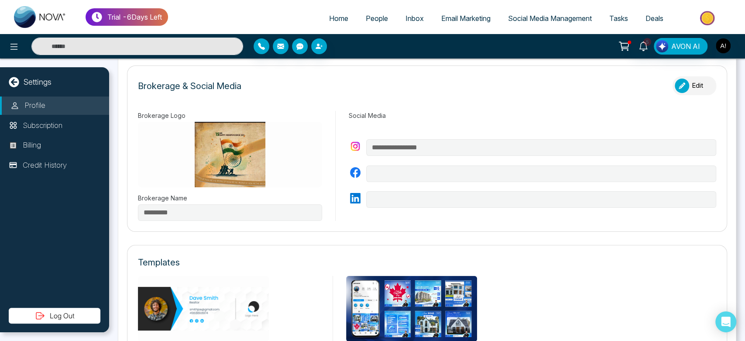
click at [687, 83] on button "Edit" at bounding box center [695, 85] width 44 height 19
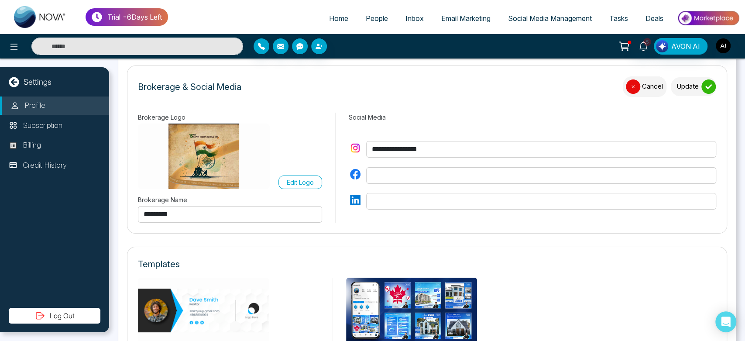
click at [466, 149] on input "**********" at bounding box center [541, 149] width 350 height 17
type input "*"
drag, startPoint x: 705, startPoint y: 73, endPoint x: 686, endPoint y: 102, distance: 34.6
click at [686, 102] on form "Brokerage & Social Media Cancel Update Brokerage Logo Edit Logo Brokerage Name …" at bounding box center [427, 149] width 600 height 168
drag, startPoint x: 686, startPoint y: 102, endPoint x: 702, endPoint y: 91, distance: 19.4
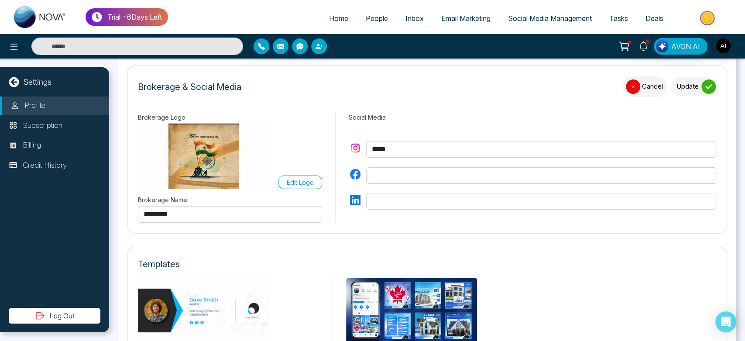
click at [702, 91] on div "Brokerage & Social Media Cancel Update" at bounding box center [427, 90] width 578 height 29
click at [702, 91] on div "submit" at bounding box center [708, 86] width 14 height 14
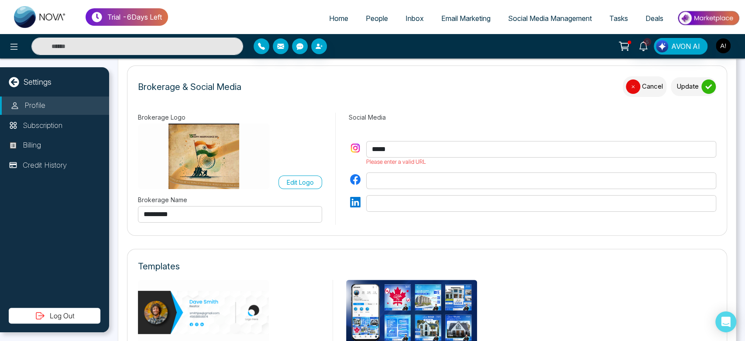
click at [456, 148] on input "*****" at bounding box center [541, 149] width 350 height 17
type input "*"
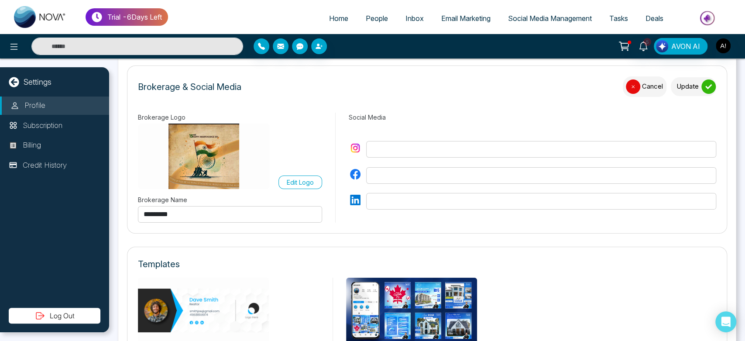
click at [293, 185] on p "Edit Logo" at bounding box center [300, 182] width 27 height 9
click at [0, 0] on input "Edit Logo" at bounding box center [0, 0] width 0 height 0
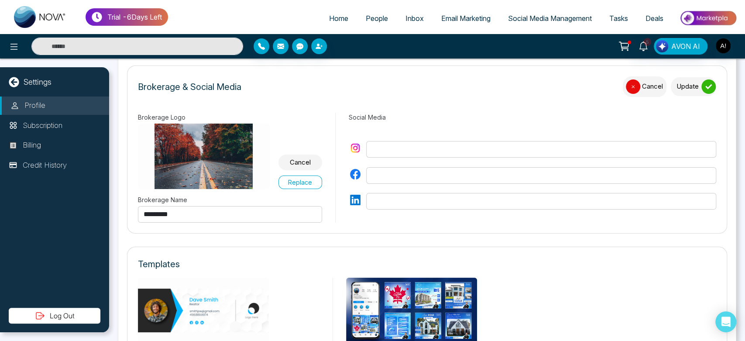
click at [696, 89] on button "Update" at bounding box center [693, 86] width 45 height 19
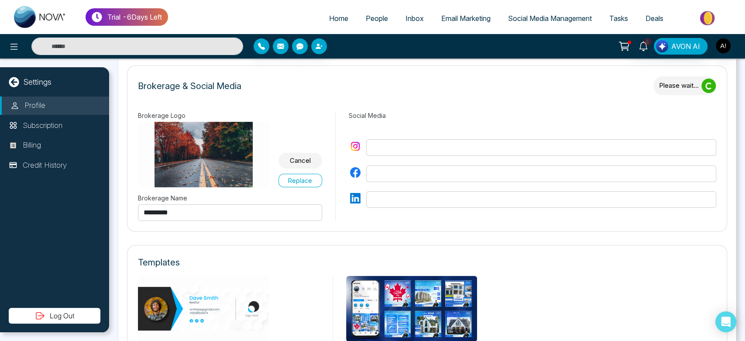
type input "**********"
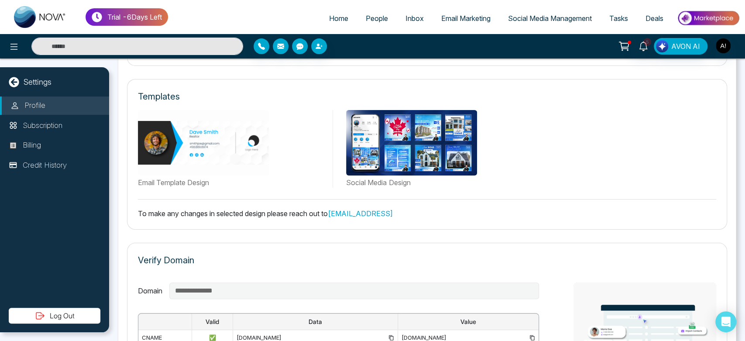
scroll to position [473, 0]
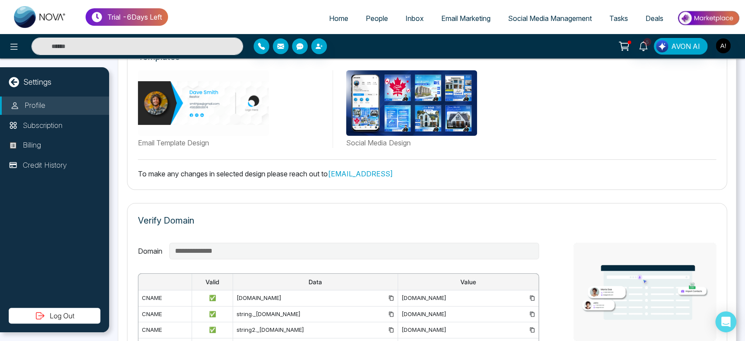
click at [409, 116] on img at bounding box center [411, 102] width 131 height 65
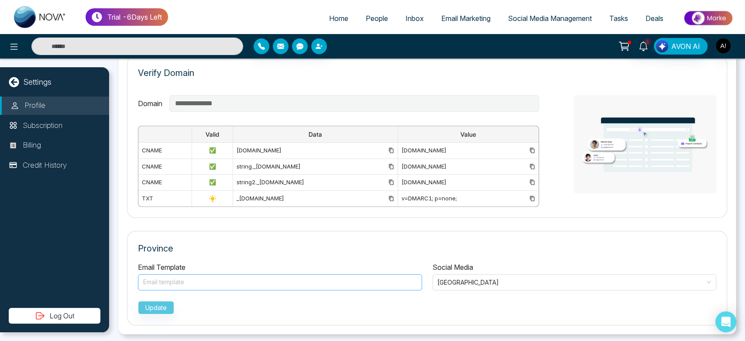
click at [326, 277] on div at bounding box center [280, 282] width 275 height 10
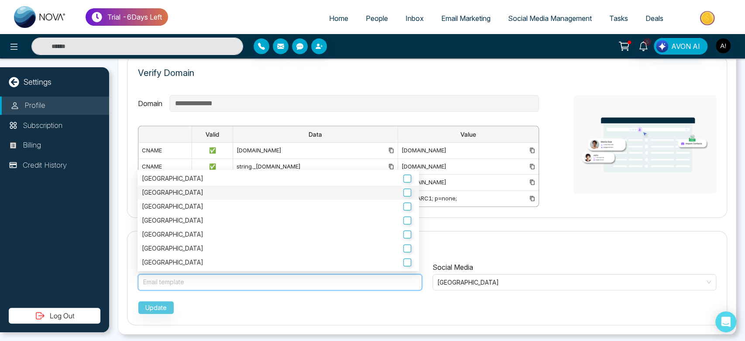
click at [402, 187] on div "[GEOGRAPHIC_DATA]" at bounding box center [278, 193] width 282 height 14
click at [402, 194] on label "[GEOGRAPHIC_DATA]" at bounding box center [278, 193] width 273 height 10
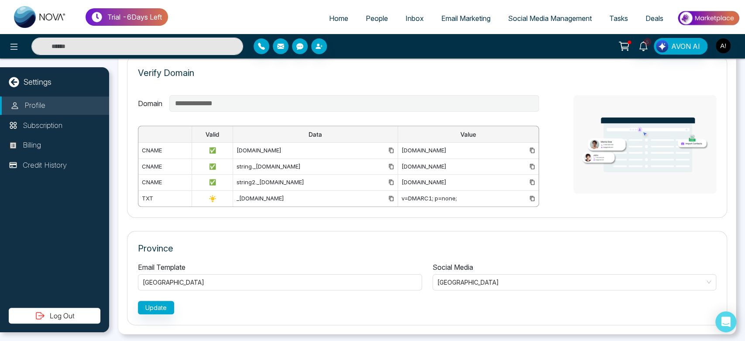
click at [170, 309] on button "Update" at bounding box center [156, 308] width 36 height 14
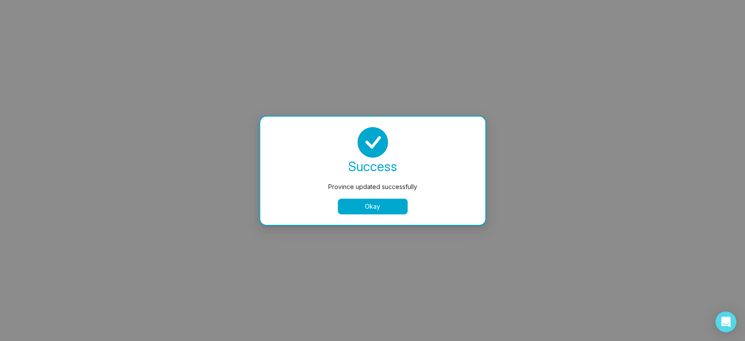
click at [366, 209] on button "Okay" at bounding box center [373, 207] width 70 height 16
select select
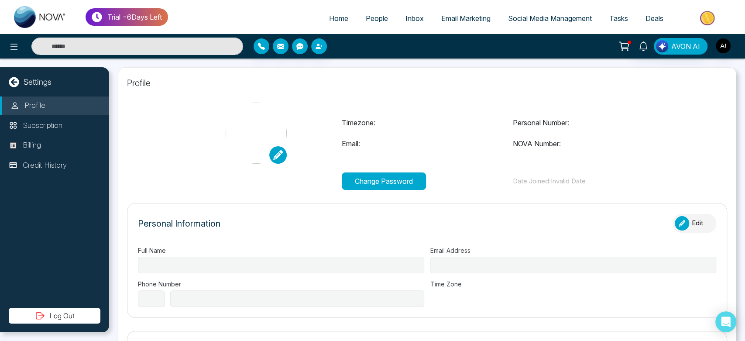
type input "******"
type input "**********"
select select "***"
type input "**********"
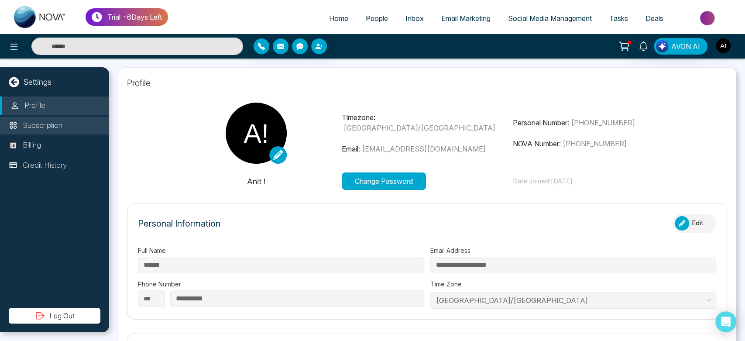
type input "*********"
click at [69, 120] on li "Subscription" at bounding box center [54, 126] width 109 height 18
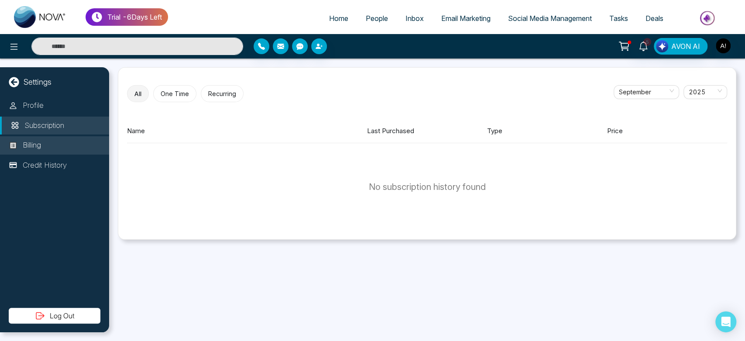
click at [69, 148] on li "Billing" at bounding box center [54, 145] width 109 height 18
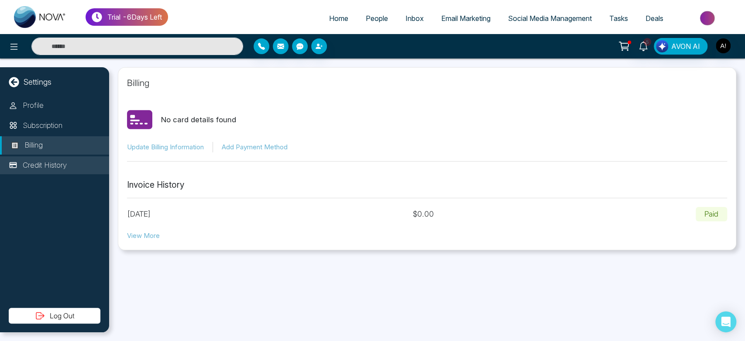
click at [72, 168] on li "Credit History" at bounding box center [54, 165] width 109 height 18
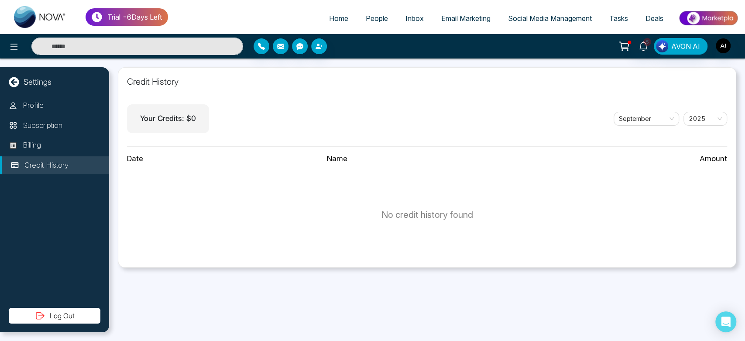
drag, startPoint x: 10, startPoint y: 80, endPoint x: 369, endPoint y: 221, distance: 385.5
click at [369, 221] on div "No credit history found" at bounding box center [427, 214] width 600 height 87
click at [642, 42] on icon at bounding box center [643, 46] width 8 height 10
click at [317, 132] on div "Your Credits: $ 0 [DATE]" at bounding box center [427, 118] width 600 height 29
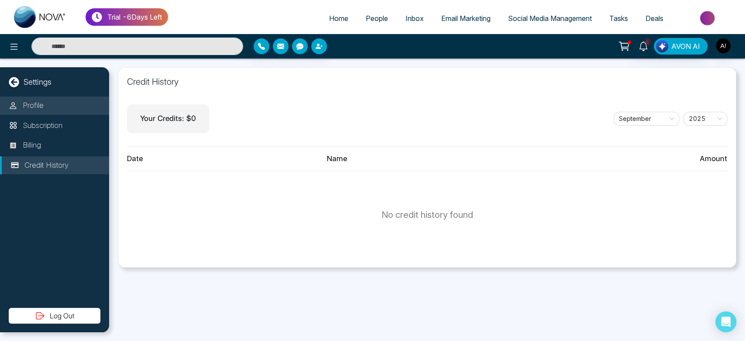
click at [44, 107] on li "Profile" at bounding box center [54, 105] width 109 height 18
select select "***"
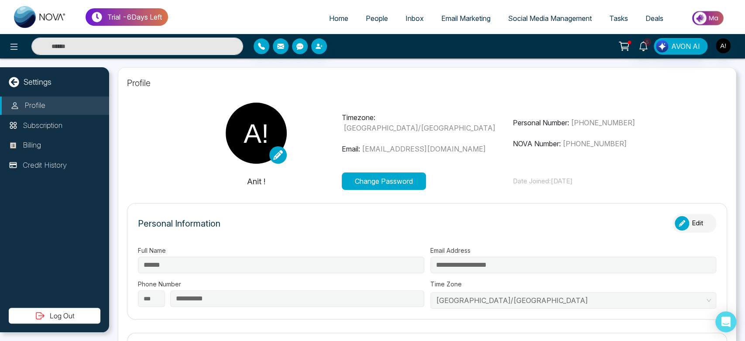
type input "*********"
click at [44, 160] on p "Credit History" at bounding box center [45, 165] width 44 height 11
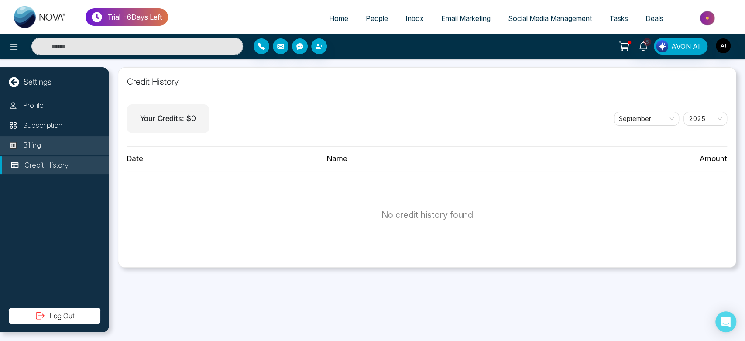
click at [43, 147] on li "Billing" at bounding box center [54, 145] width 109 height 18
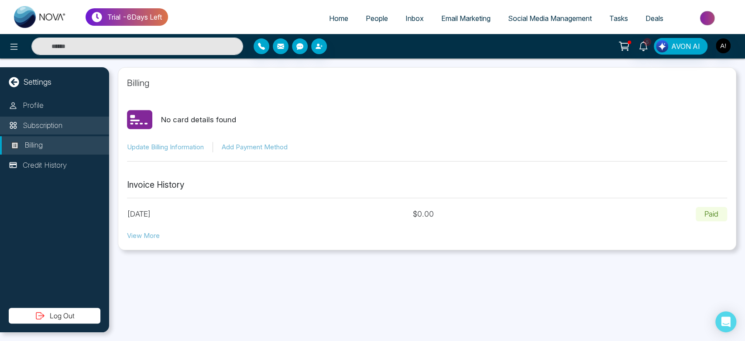
click at [51, 128] on p "Subscription" at bounding box center [43, 125] width 40 height 11
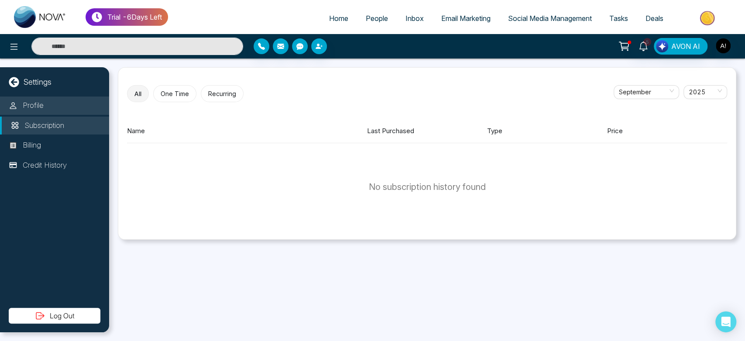
click at [45, 111] on li "Profile" at bounding box center [54, 105] width 109 height 18
select select "***"
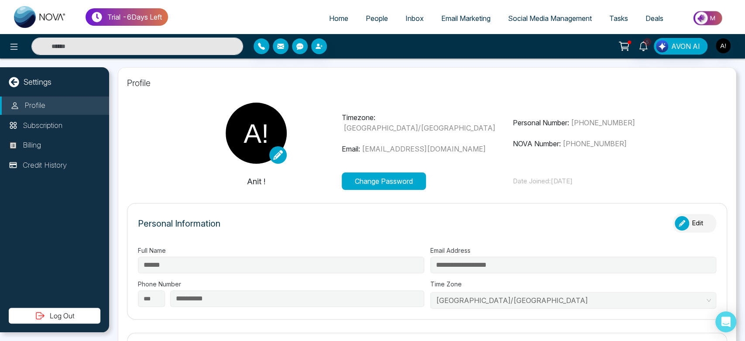
type input "*********"
click at [649, 47] on link "5" at bounding box center [643, 45] width 21 height 15
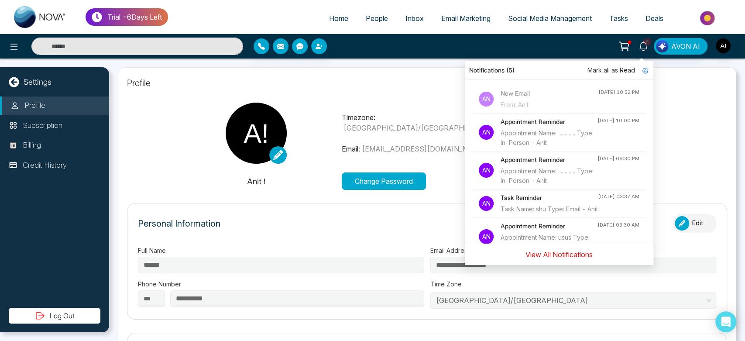
click at [561, 252] on button "View All Notifications" at bounding box center [559, 254] width 79 height 17
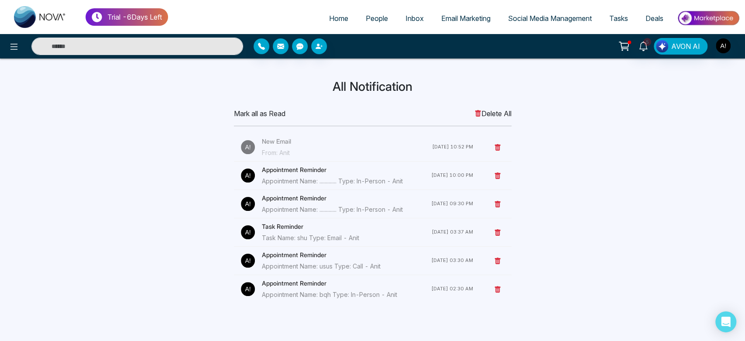
click at [286, 225] on h4 "Task Reminder" at bounding box center [347, 227] width 170 height 10
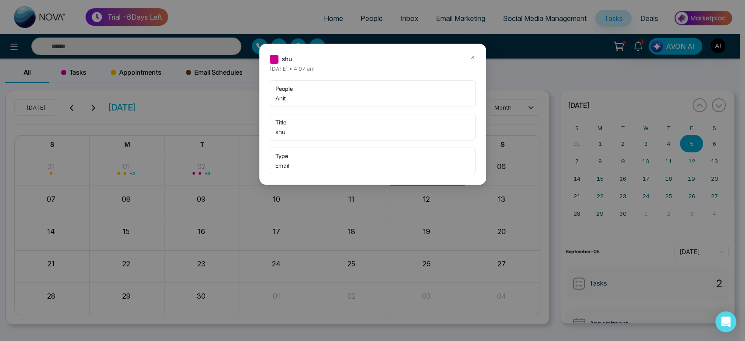
drag, startPoint x: 468, startPoint y: 55, endPoint x: 476, endPoint y: 60, distance: 9.4
click at [476, 60] on div "shu [DATE] • 4:07 am people Anit title shu type Email" at bounding box center [372, 114] width 227 height 141
drag, startPoint x: 476, startPoint y: 60, endPoint x: 471, endPoint y: 58, distance: 6.2
click at [471, 58] on div "shu [DATE] • 4:07 am people Anit title shu type Email" at bounding box center [372, 114] width 227 height 141
click at [471, 58] on icon at bounding box center [473, 57] width 6 height 6
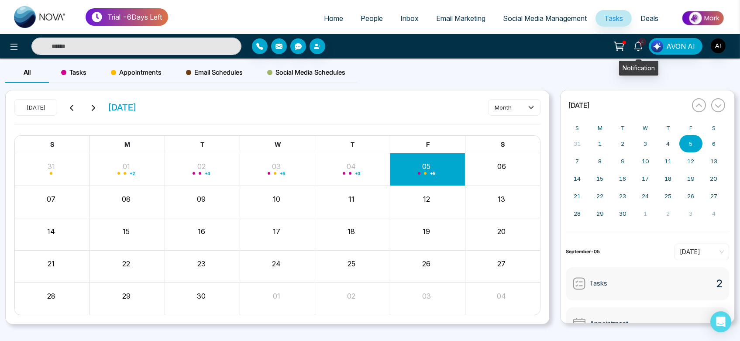
click at [637, 48] on icon at bounding box center [638, 46] width 10 height 10
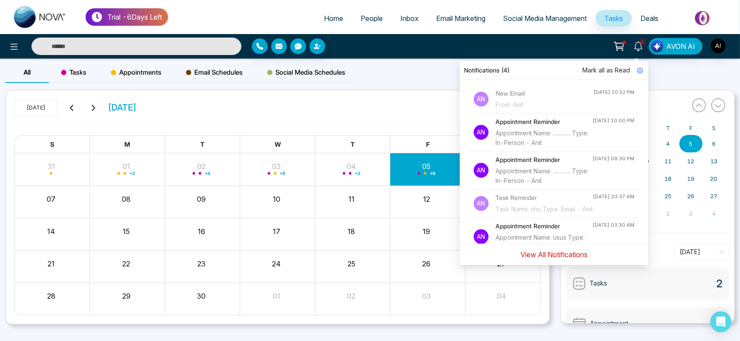
click at [558, 254] on button "View All Notifications" at bounding box center [554, 254] width 79 height 17
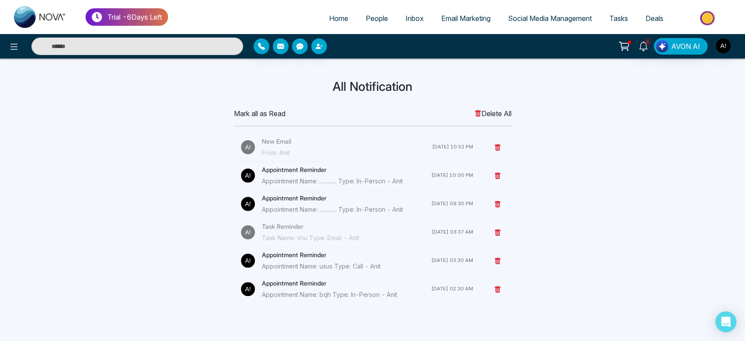
click at [272, 112] on span "Mark all as Read" at bounding box center [260, 113] width 52 height 10
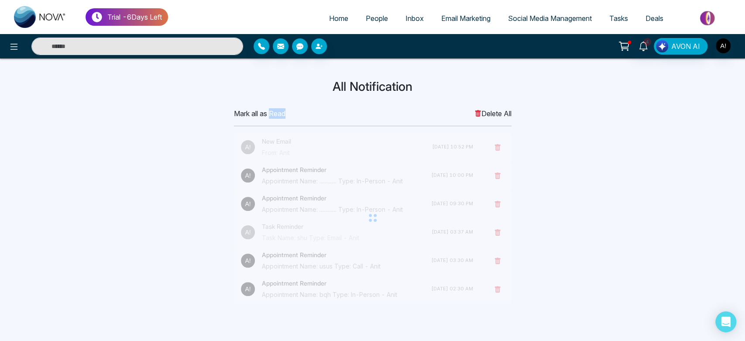
click at [272, 112] on span "Mark all as Read" at bounding box center [260, 113] width 52 height 10
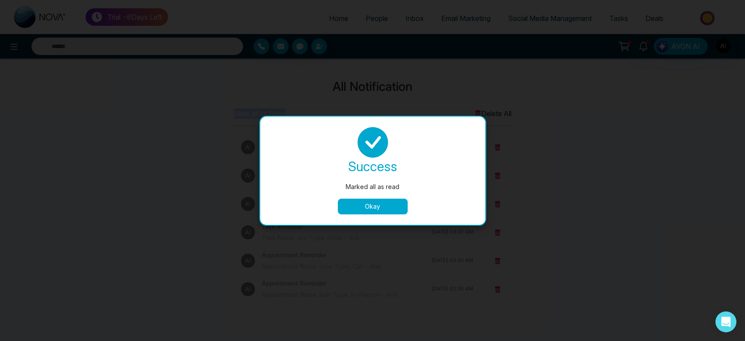
click at [368, 204] on button "Okay" at bounding box center [373, 207] width 70 height 16
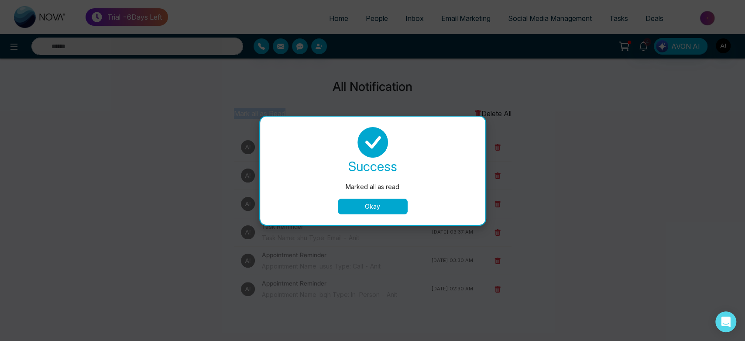
click at [368, 204] on button "Okay" at bounding box center [373, 207] width 70 height 16
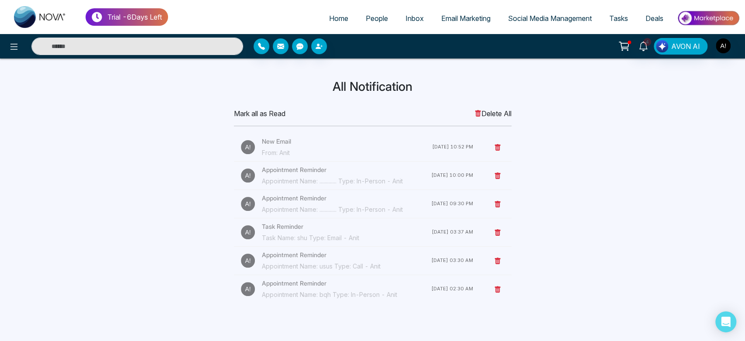
click at [361, 82] on h3 "All Notification" at bounding box center [373, 86] width 566 height 15
click at [491, 115] on span "Delete All" at bounding box center [492, 113] width 37 height 10
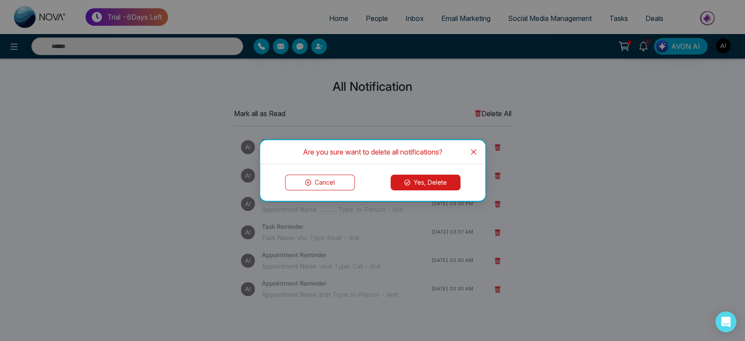
click at [332, 188] on button "Cancel" at bounding box center [320, 183] width 70 height 16
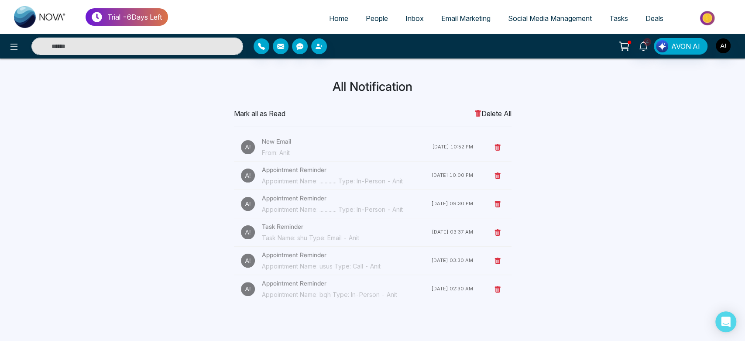
click at [329, 17] on span "Home" at bounding box center [338, 18] width 19 height 9
select select "*"
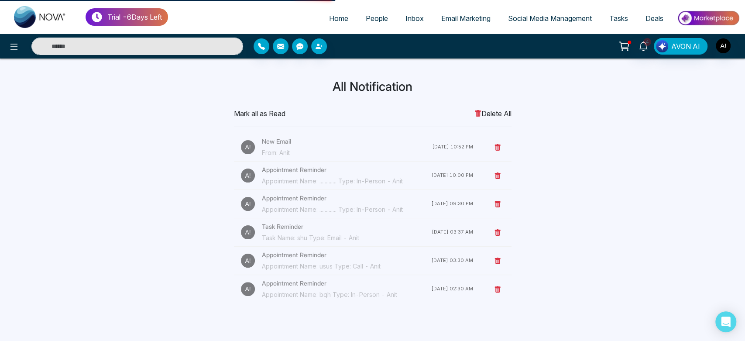
select select "*"
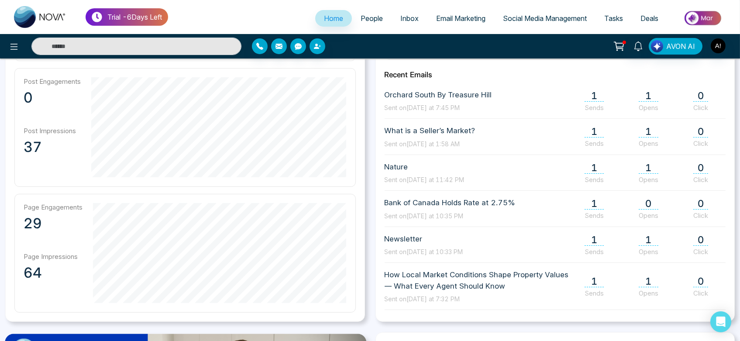
scroll to position [388, 0]
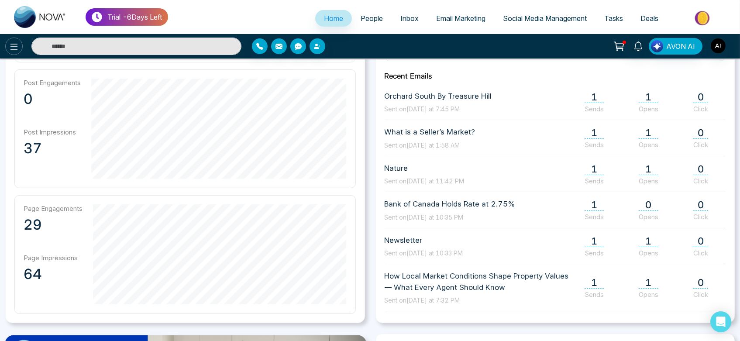
click at [13, 40] on button at bounding box center [13, 46] width 17 height 17
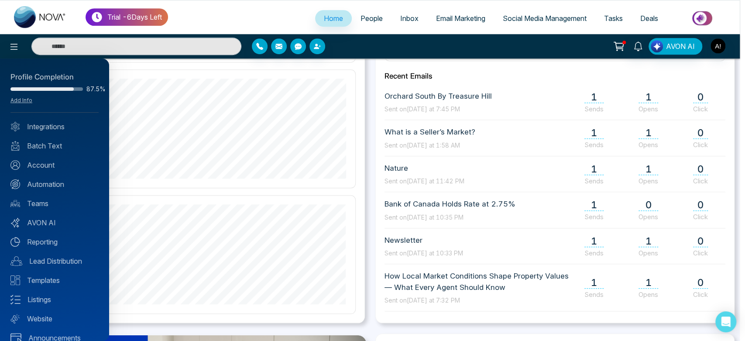
click at [361, 21] on div at bounding box center [372, 170] width 745 height 341
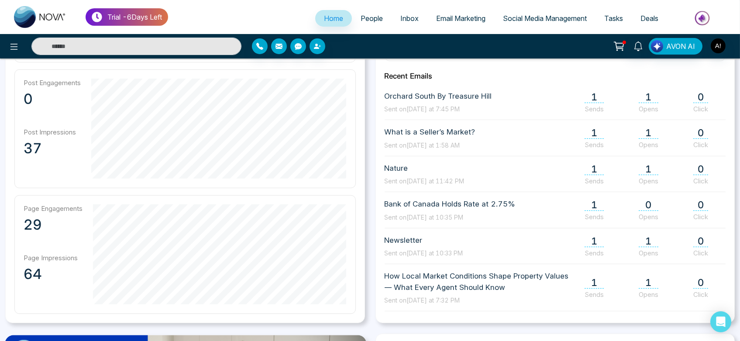
click at [366, 20] on span "People" at bounding box center [372, 18] width 22 height 9
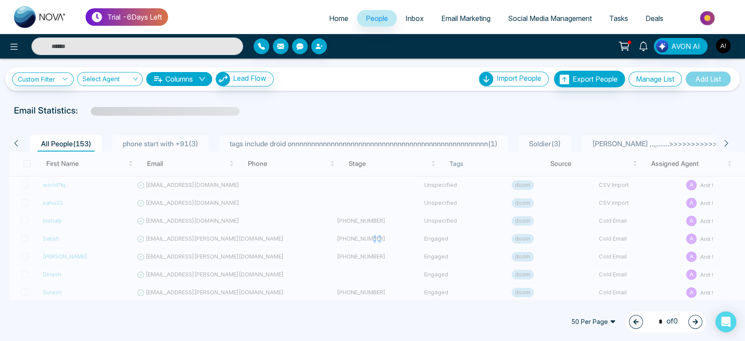
click at [120, 78] on input "search" at bounding box center [106, 80] width 49 height 17
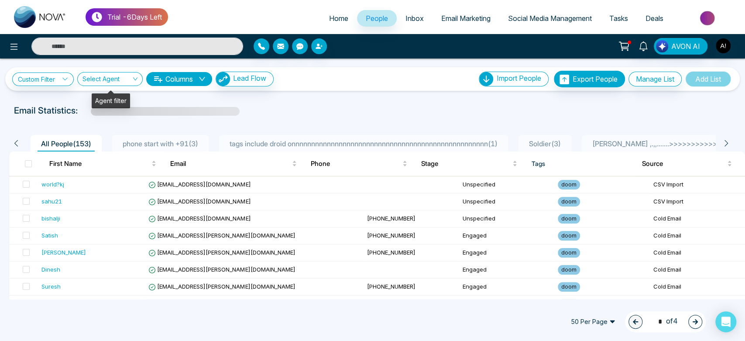
click at [120, 78] on input "search" at bounding box center [106, 80] width 49 height 17
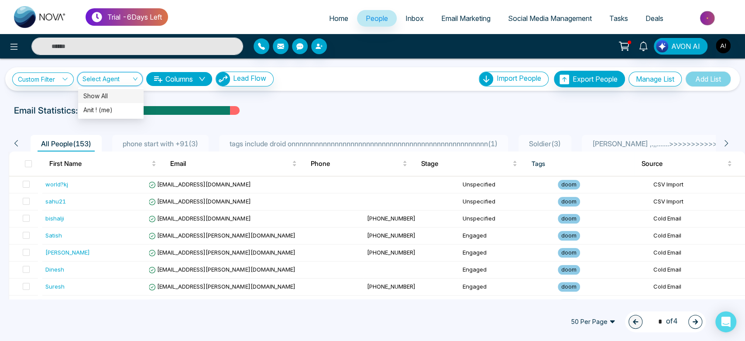
click at [120, 78] on input "search" at bounding box center [106, 80] width 49 height 17
click at [30, 79] on link "Custom Filter" at bounding box center [43, 79] width 62 height 14
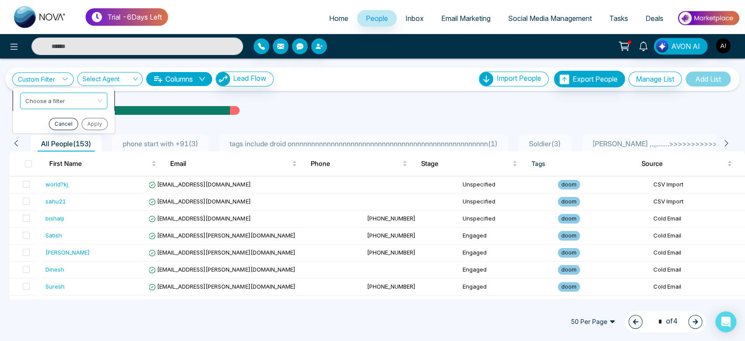
click at [71, 100] on input "search" at bounding box center [60, 99] width 71 height 13
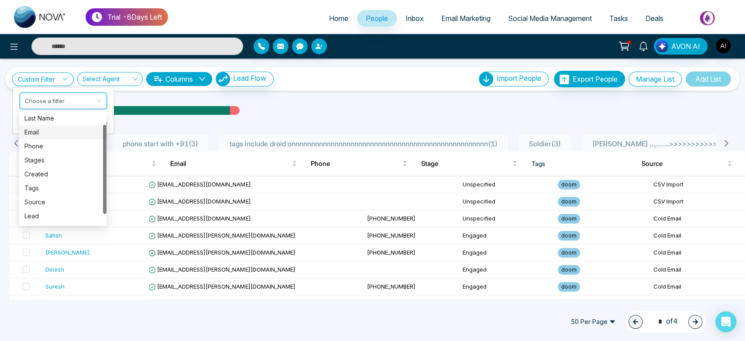
scroll to position [15, 0]
click at [49, 135] on div "Email" at bounding box center [62, 132] width 77 height 10
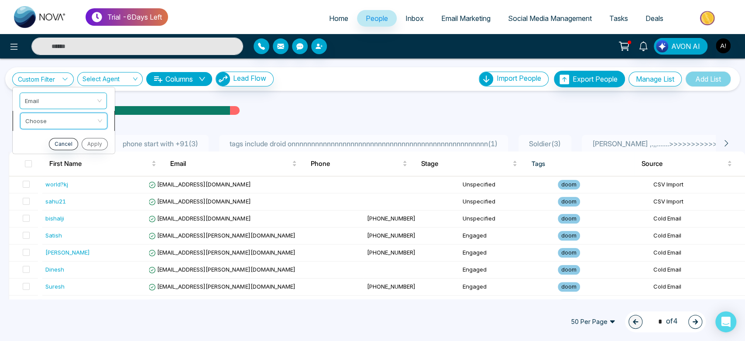
click at [76, 125] on input "search" at bounding box center [60, 119] width 71 height 13
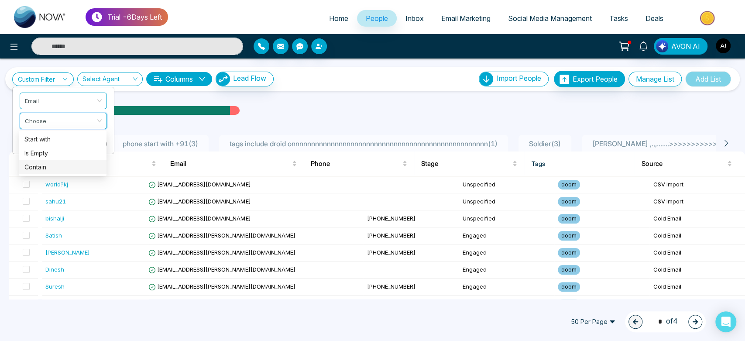
click at [75, 167] on div "Contain" at bounding box center [62, 167] width 77 height 10
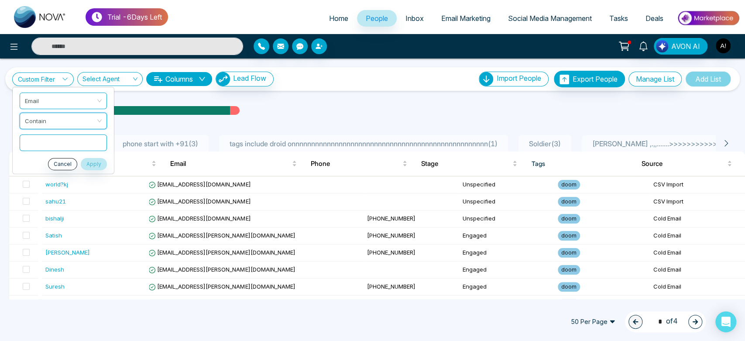
click at [72, 147] on input "text" at bounding box center [63, 142] width 87 height 17
type input "******"
click at [98, 163] on button "Apply" at bounding box center [94, 164] width 26 height 12
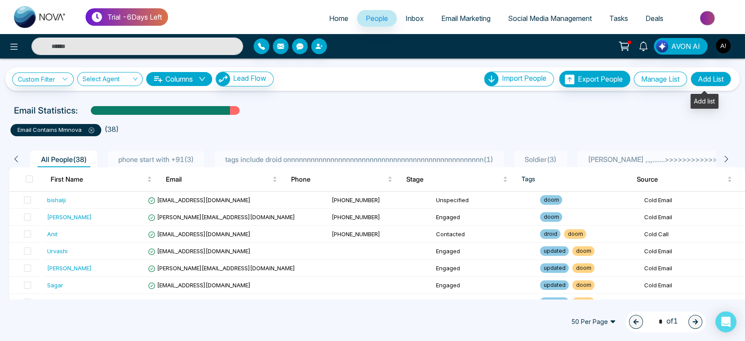
click at [717, 83] on button "Add List" at bounding box center [711, 79] width 41 height 15
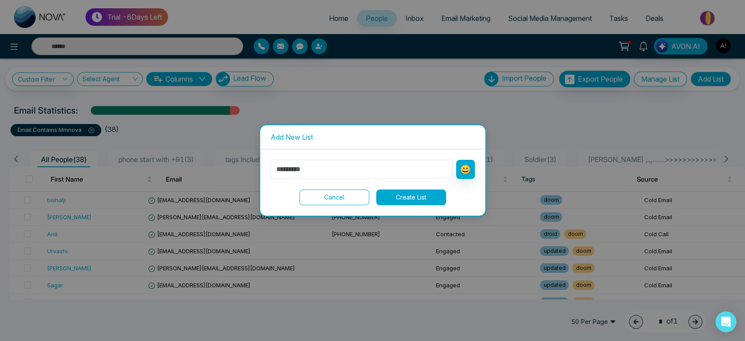
click at [321, 168] on input "text" at bounding box center [362, 169] width 182 height 19
type input "******"
click at [414, 202] on button "Create List" at bounding box center [411, 197] width 70 height 16
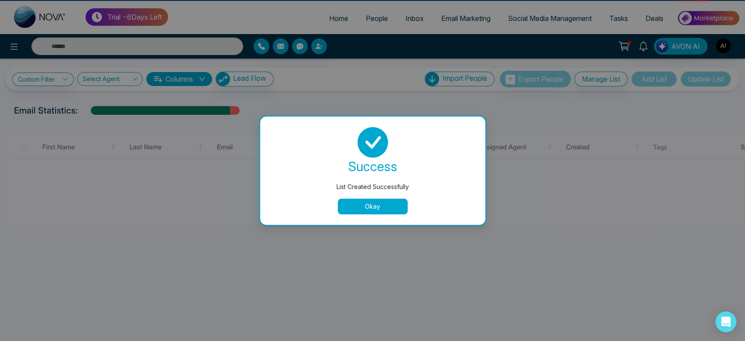
click at [367, 203] on button "Okay" at bounding box center [373, 207] width 70 height 16
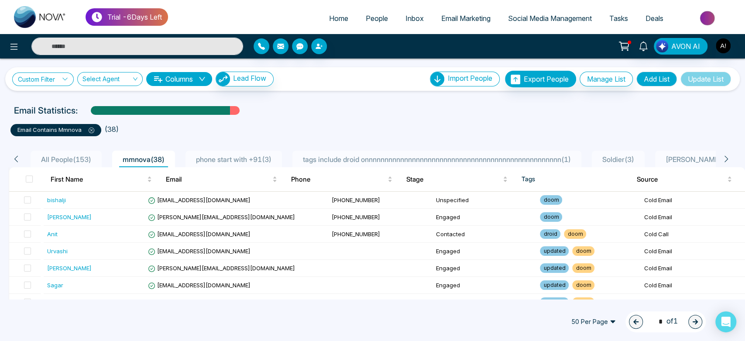
click at [61, 82] on link "Custom Filter" at bounding box center [43, 79] width 62 height 14
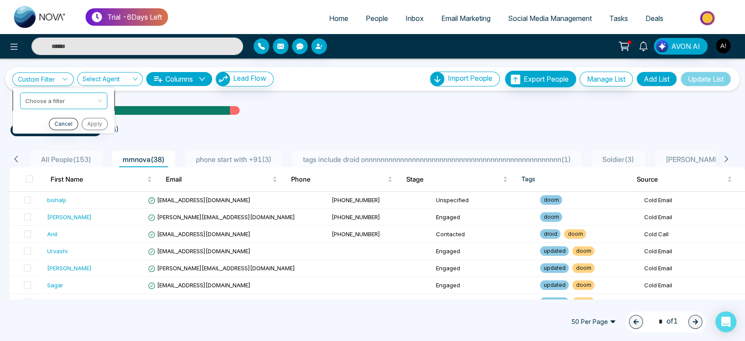
click at [56, 97] on input "search" at bounding box center [60, 99] width 71 height 13
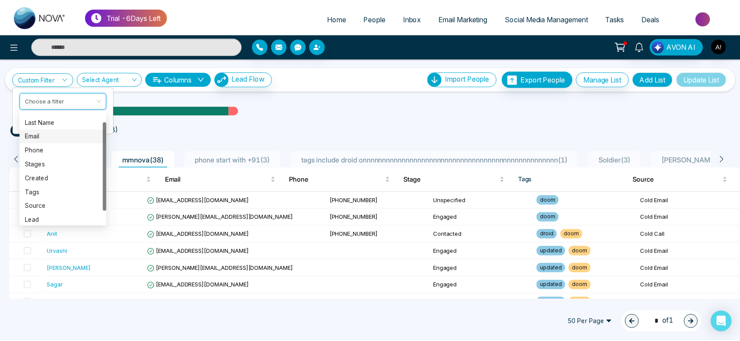
scroll to position [12, 0]
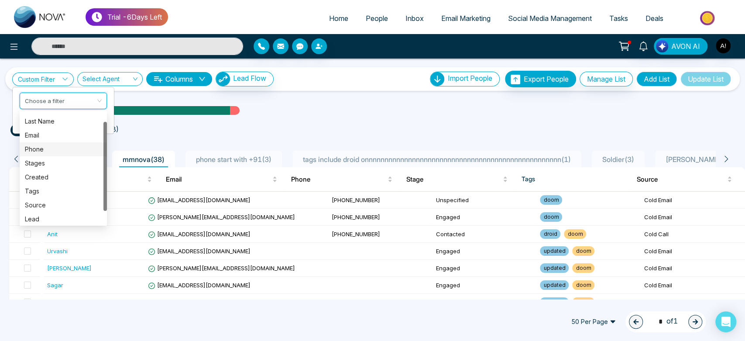
click at [58, 149] on div "Phone" at bounding box center [63, 149] width 77 height 10
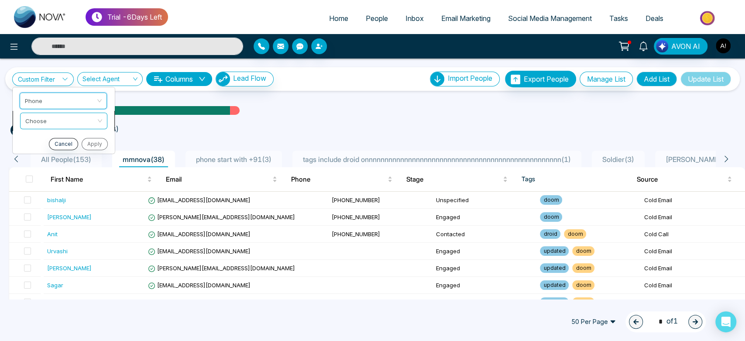
click at [82, 126] on span at bounding box center [60, 121] width 71 height 16
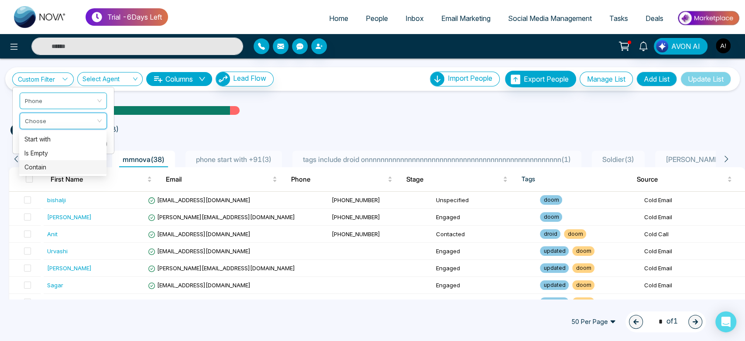
click at [81, 163] on div "Contain" at bounding box center [62, 167] width 77 height 10
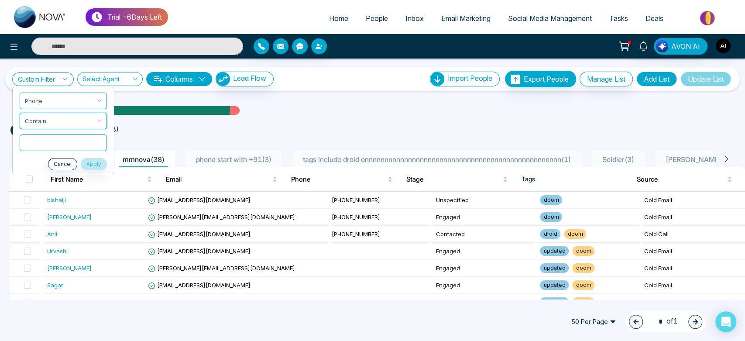
click at [79, 139] on input "text" at bounding box center [63, 142] width 87 height 17
type input "*"
click at [93, 158] on button "Apply" at bounding box center [94, 164] width 26 height 12
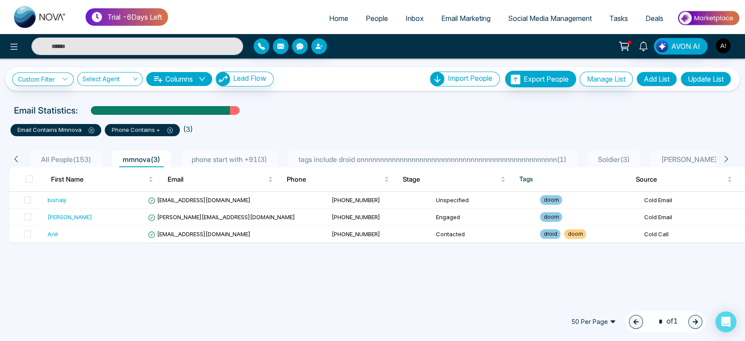
click at [711, 81] on button "Update List" at bounding box center [705, 79] width 51 height 15
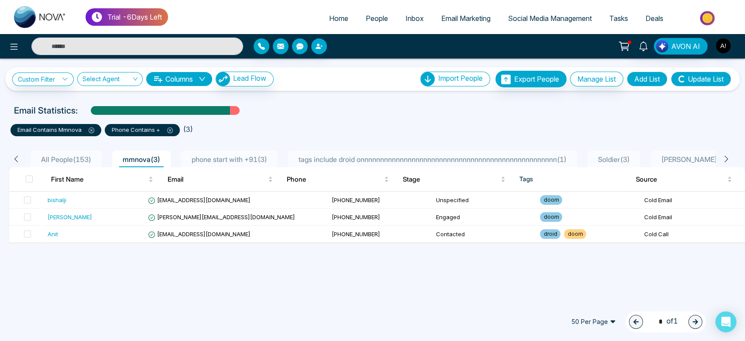
click at [419, 132] on ul "email contains mmnova phone contains + ( 3 )" at bounding box center [372, 128] width 724 height 16
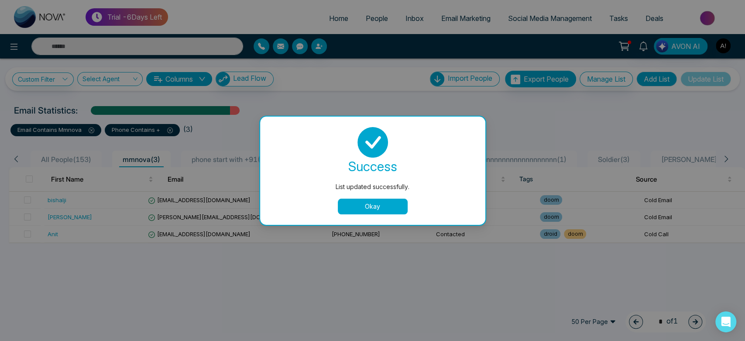
click at [370, 208] on button "Okay" at bounding box center [373, 207] width 70 height 16
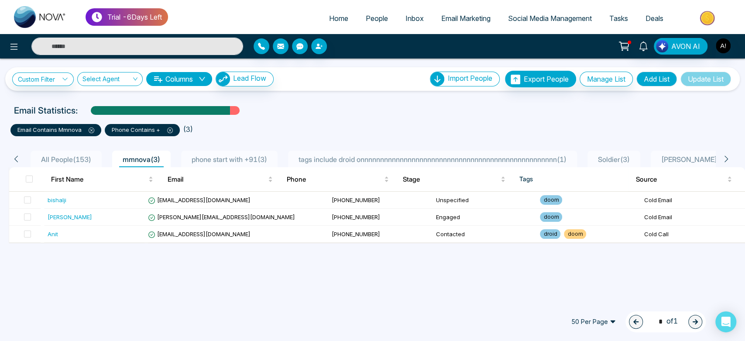
click at [56, 154] on div "All People ( 153 )" at bounding box center [66, 159] width 57 height 10
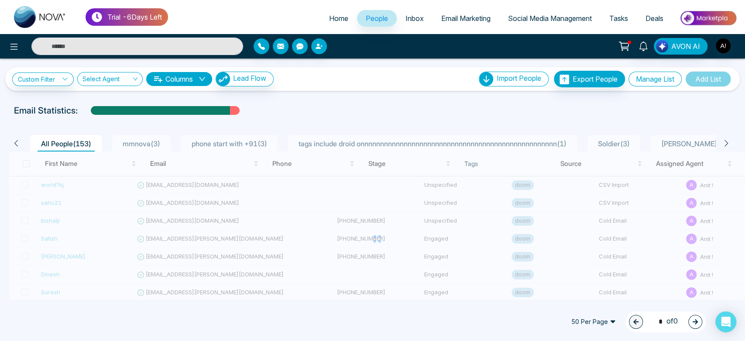
click at [653, 81] on button "Manage List" at bounding box center [655, 79] width 53 height 15
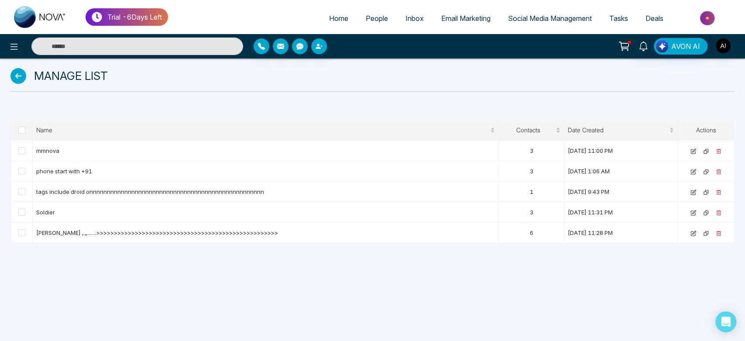
click at [332, 19] on span "Home" at bounding box center [338, 18] width 19 height 9
select select "*"
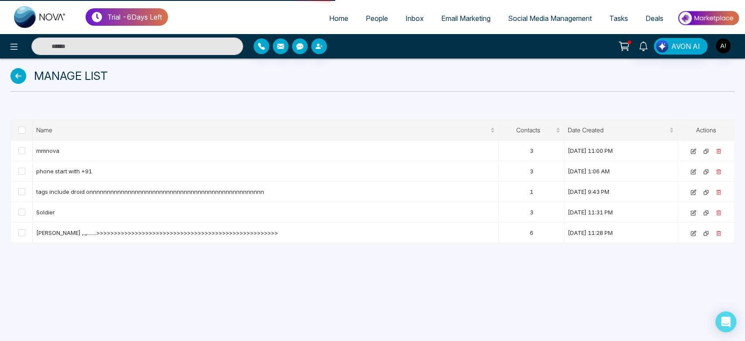
select select "*"
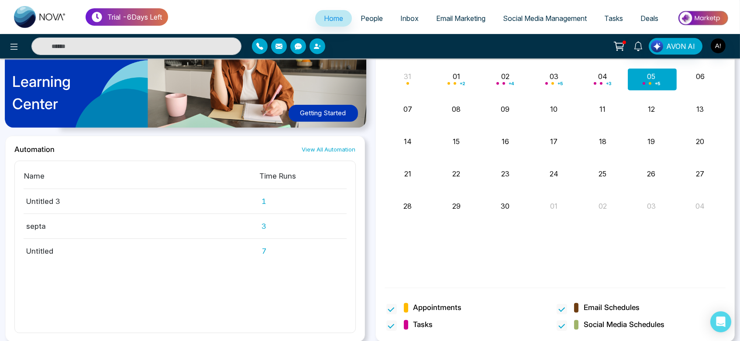
scroll to position [666, 0]
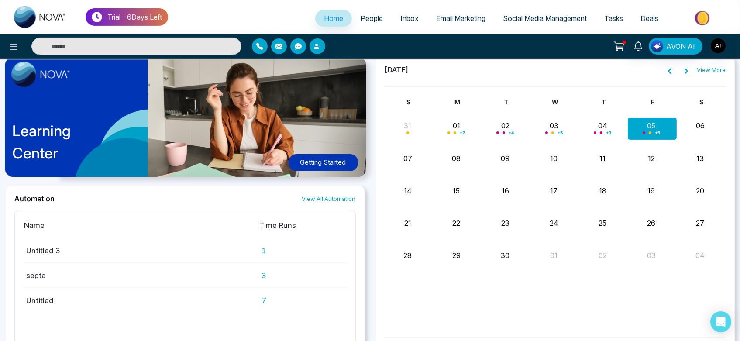
click at [688, 71] on icon at bounding box center [686, 71] width 7 height 7
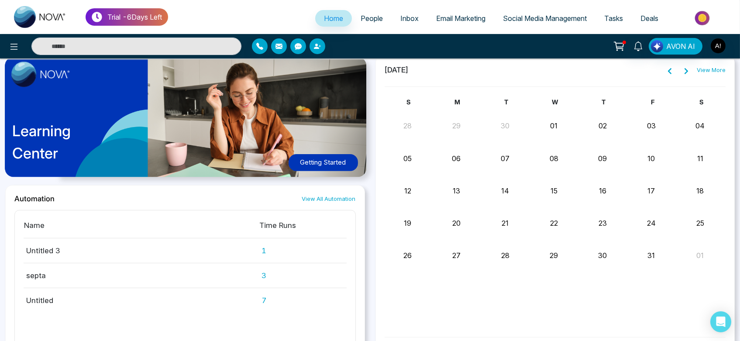
click at [699, 70] on link "View More" at bounding box center [711, 70] width 29 height 9
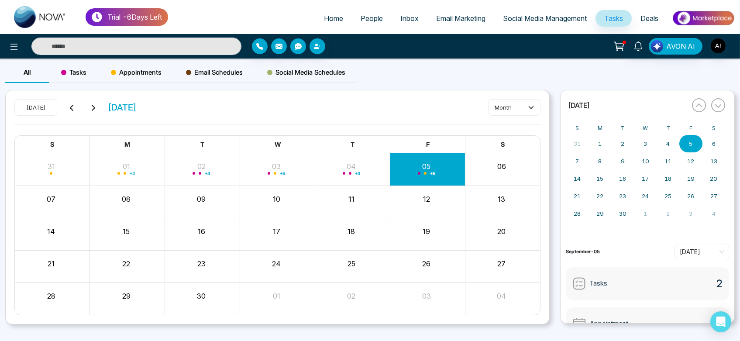
click at [324, 22] on span "Home" at bounding box center [333, 18] width 19 height 9
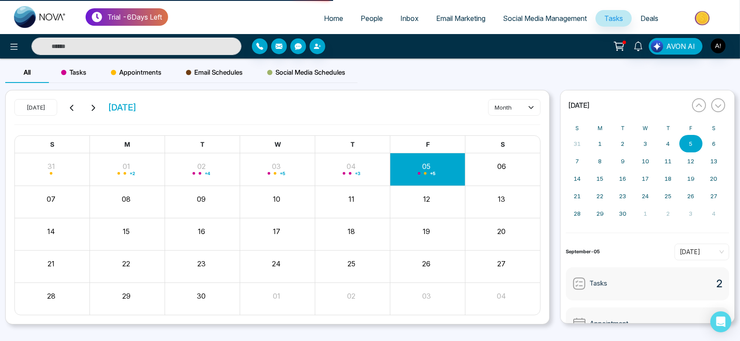
select select "*"
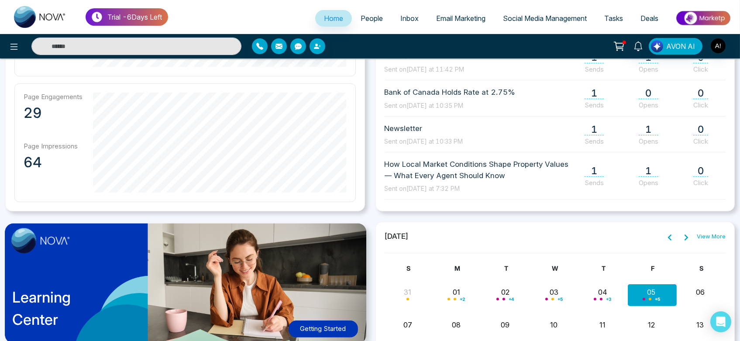
scroll to position [478, 0]
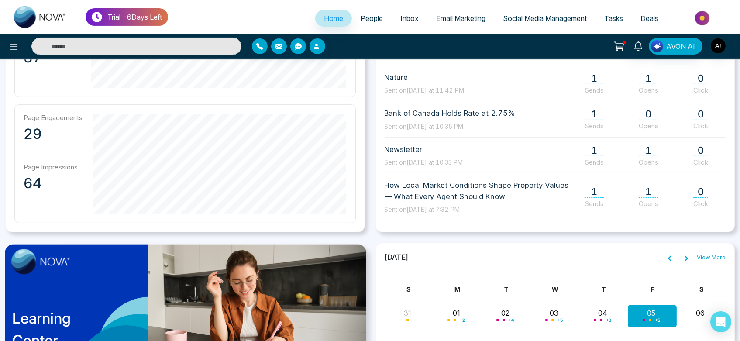
click at [368, 23] on link "People" at bounding box center [372, 18] width 40 height 17
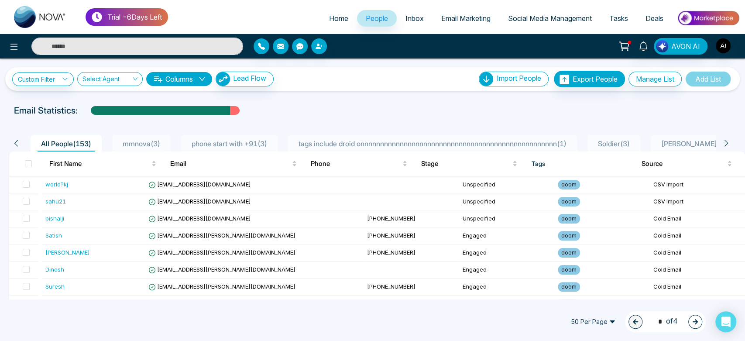
click at [724, 143] on icon at bounding box center [726, 143] width 8 height 8
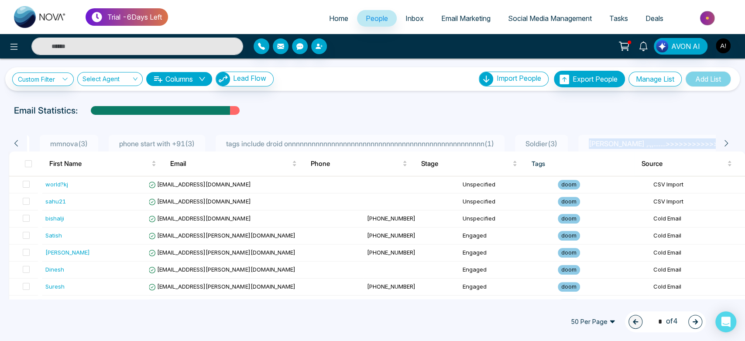
click at [724, 143] on icon at bounding box center [726, 143] width 8 height 8
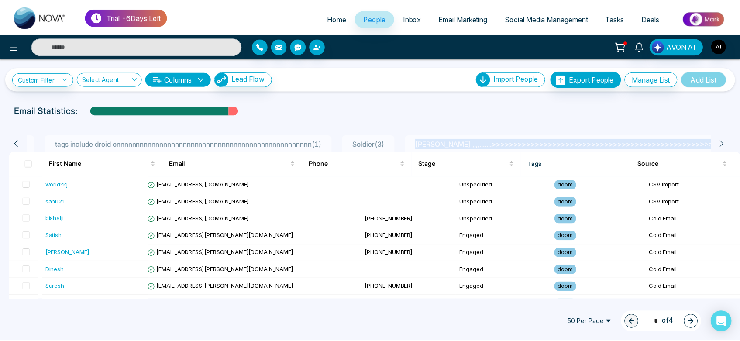
scroll to position [0, 256]
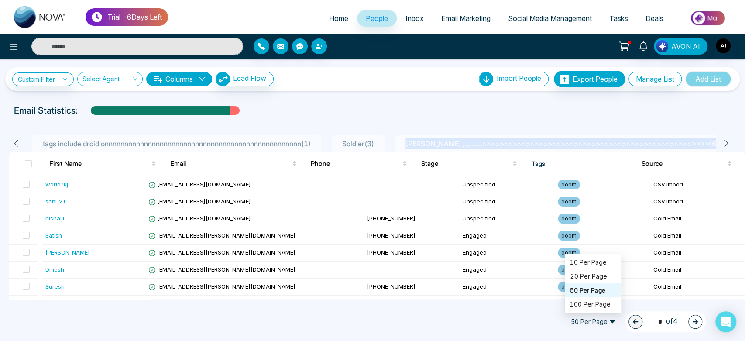
click at [573, 317] on span "50 Per Page" at bounding box center [593, 322] width 57 height 14
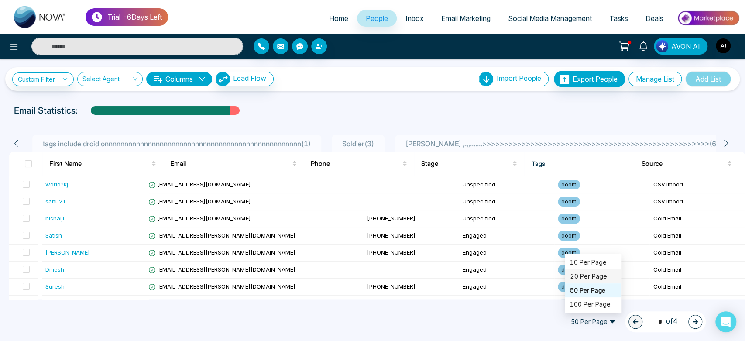
click at [580, 275] on div "20 Per Page" at bounding box center [593, 276] width 46 height 10
click at [692, 320] on icon "button" at bounding box center [695, 322] width 6 height 6
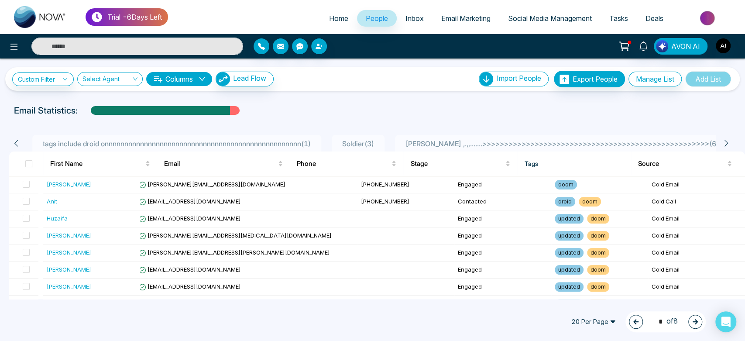
click at [692, 320] on icon "button" at bounding box center [695, 322] width 6 height 6
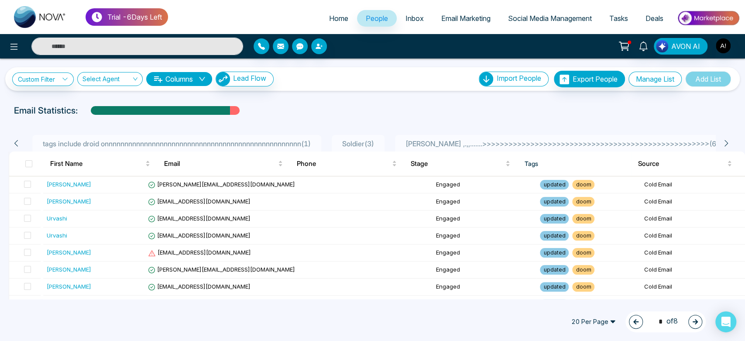
click at [595, 324] on span "20 Per Page" at bounding box center [593, 322] width 57 height 14
click at [593, 289] on div "50 Per Page" at bounding box center [593, 290] width 46 height 10
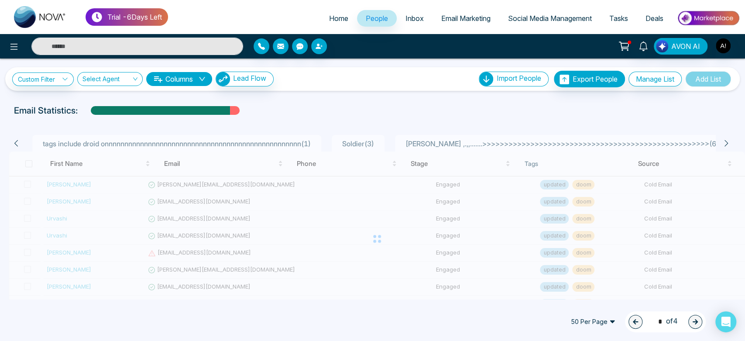
type input "*"
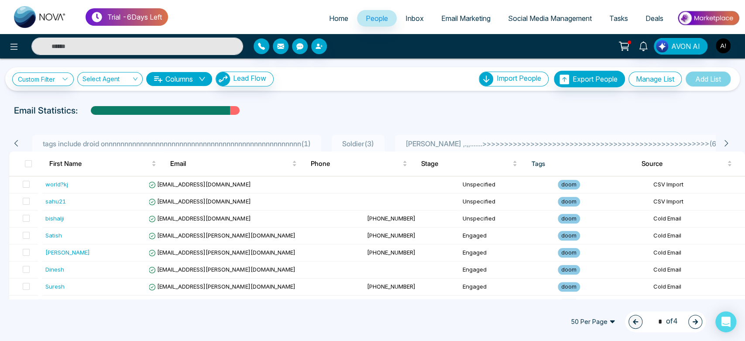
click at [627, 48] on icon at bounding box center [624, 46] width 12 height 12
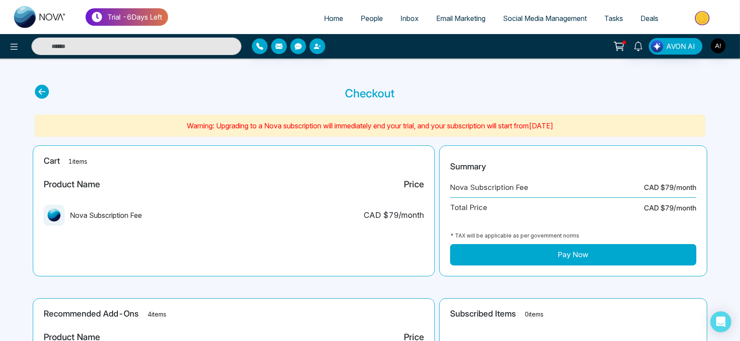
click at [573, 256] on button "Pay Now" at bounding box center [573, 255] width 246 height 22
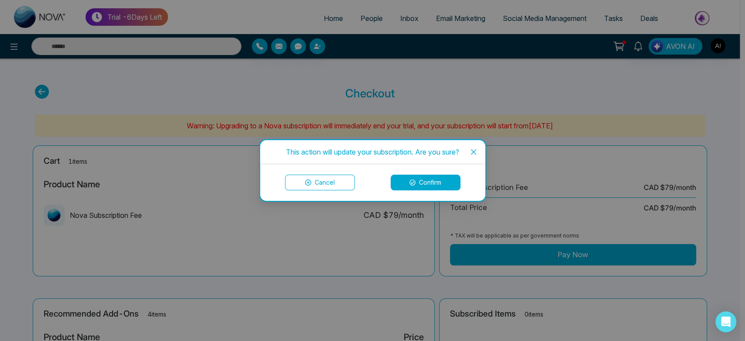
click at [433, 175] on button "Confirm" at bounding box center [426, 183] width 70 height 16
